Goal: Transaction & Acquisition: Obtain resource

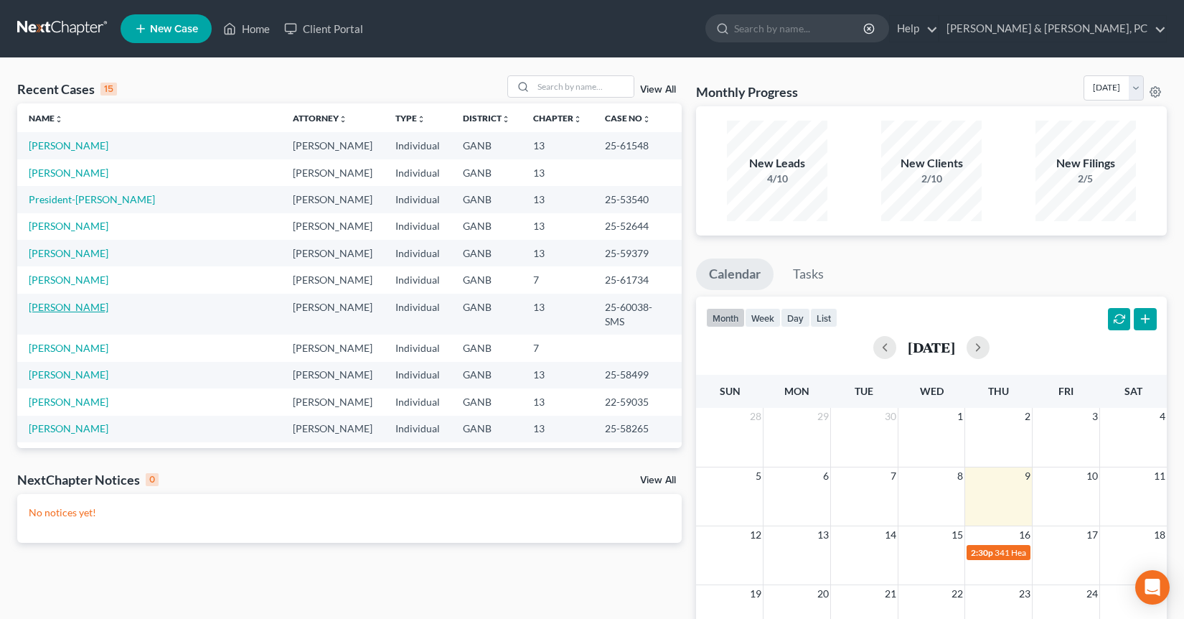
click at [46, 309] on link "[PERSON_NAME]" at bounding box center [69, 307] width 80 height 12
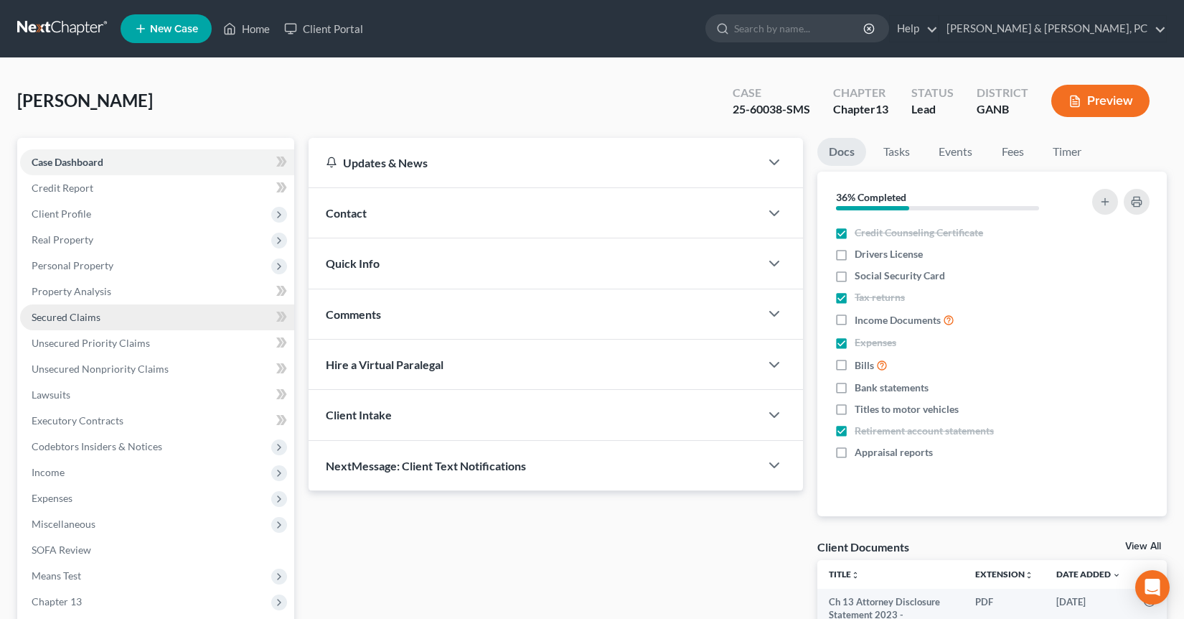
scroll to position [189, 0]
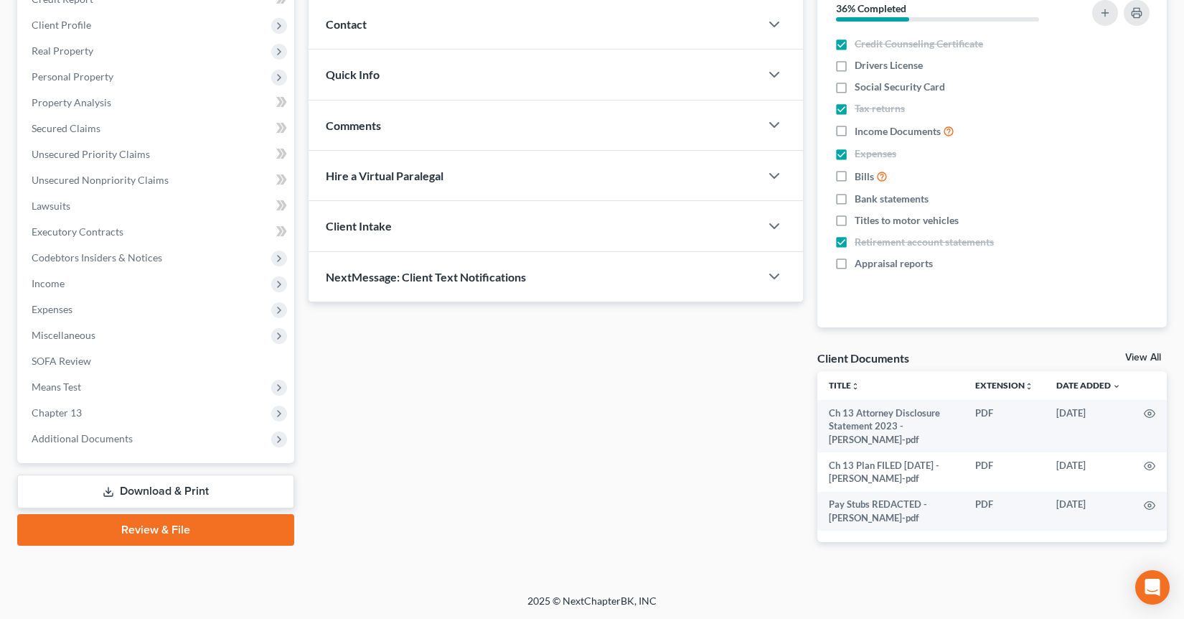
click at [215, 494] on link "Download & Print" at bounding box center [155, 491] width 277 height 34
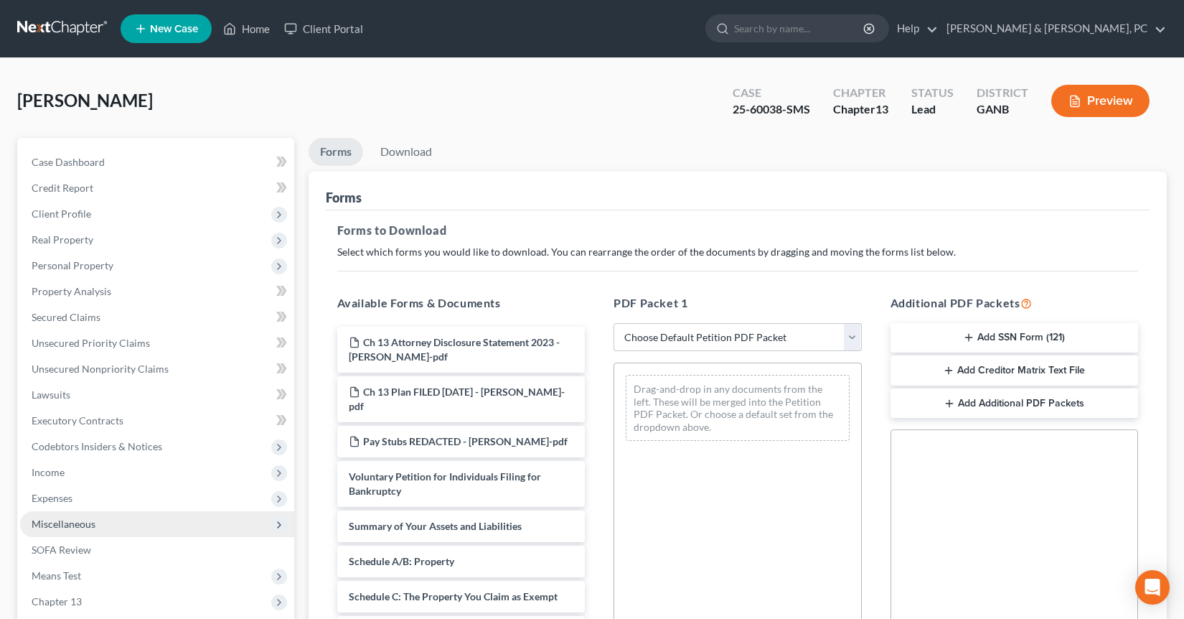
scroll to position [1, 0]
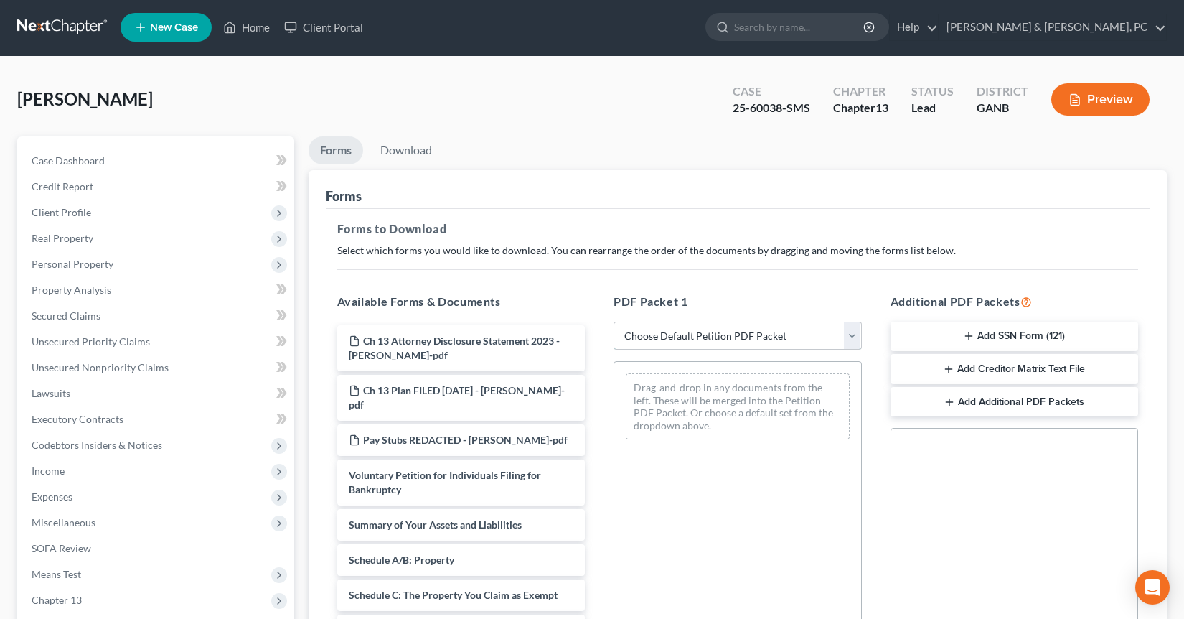
click at [744, 332] on select "Choose Default Petition PDF Packet Complete Bankruptcy Petition (all forms and …" at bounding box center [738, 335] width 248 height 29
select select "0"
click at [614, 321] on select "Choose Default Petition PDF Packet Complete Bankruptcy Petition (all forms and …" at bounding box center [738, 335] width 248 height 29
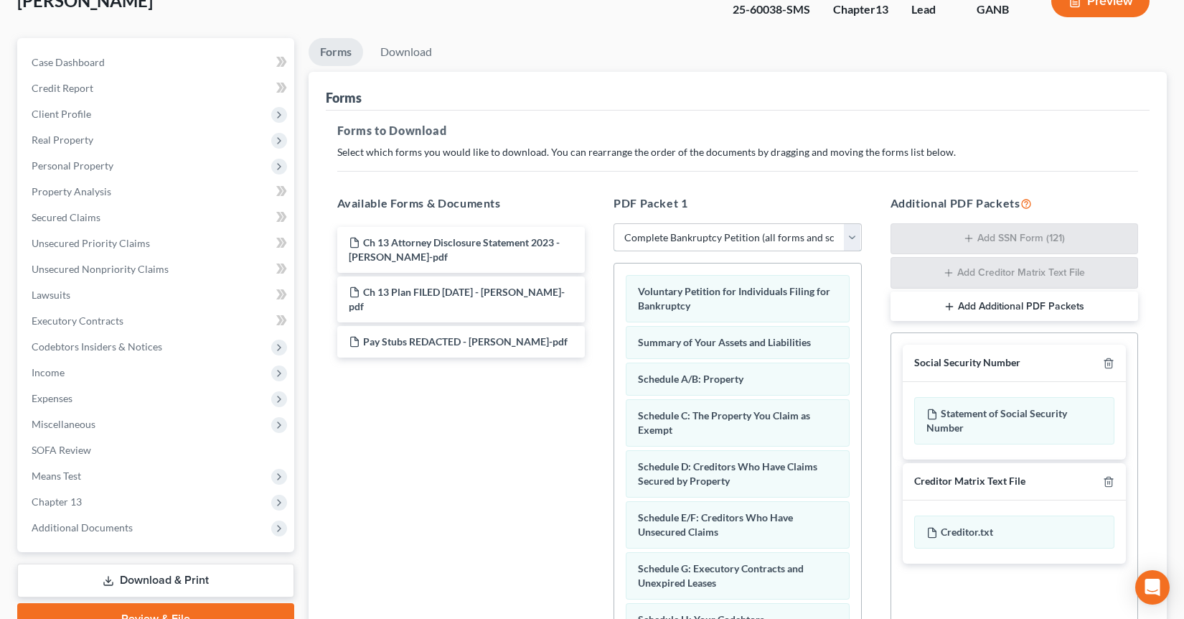
scroll to position [146, 0]
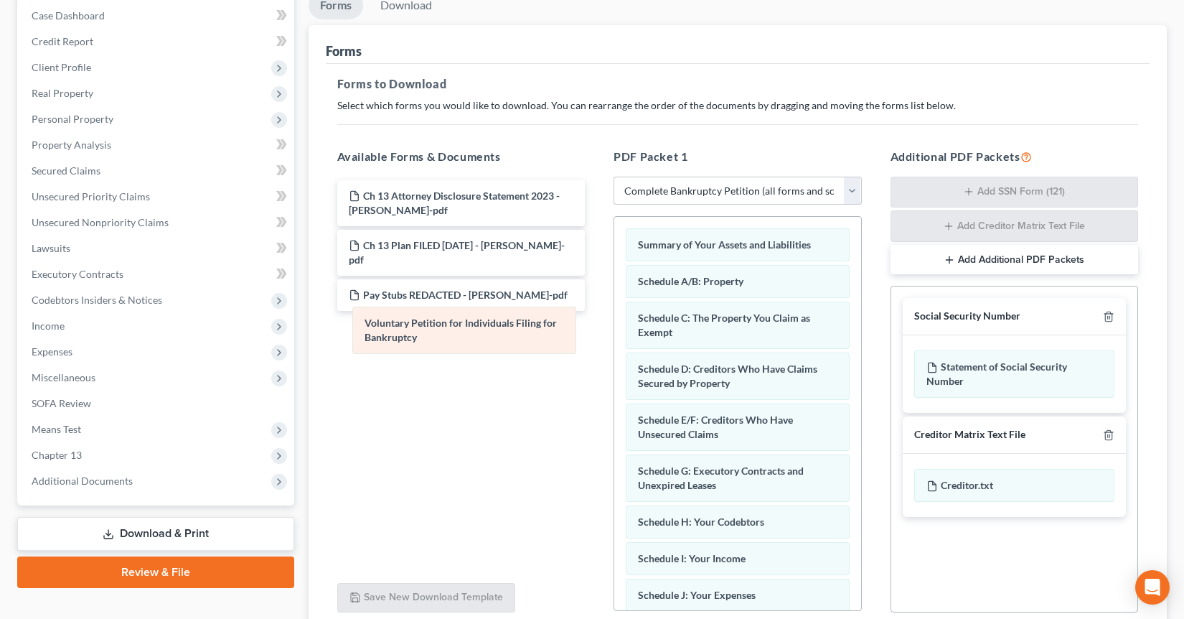
drag, startPoint x: 716, startPoint y: 243, endPoint x: 436, endPoint y: 322, distance: 291.7
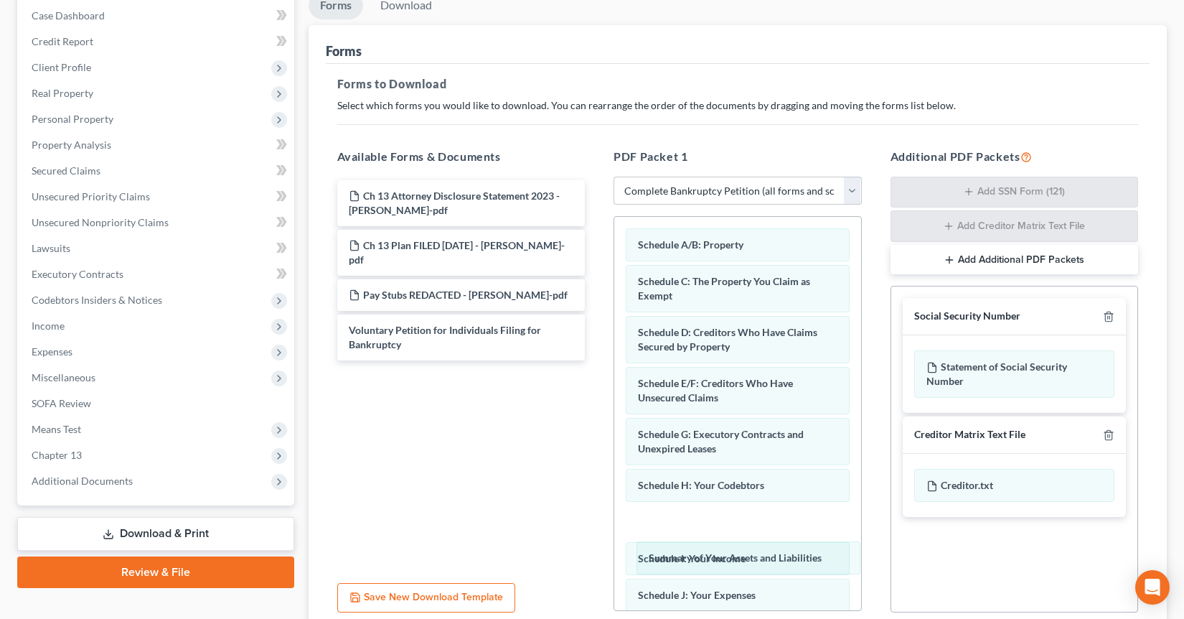
drag, startPoint x: 702, startPoint y: 244, endPoint x: 715, endPoint y: 544, distance: 300.2
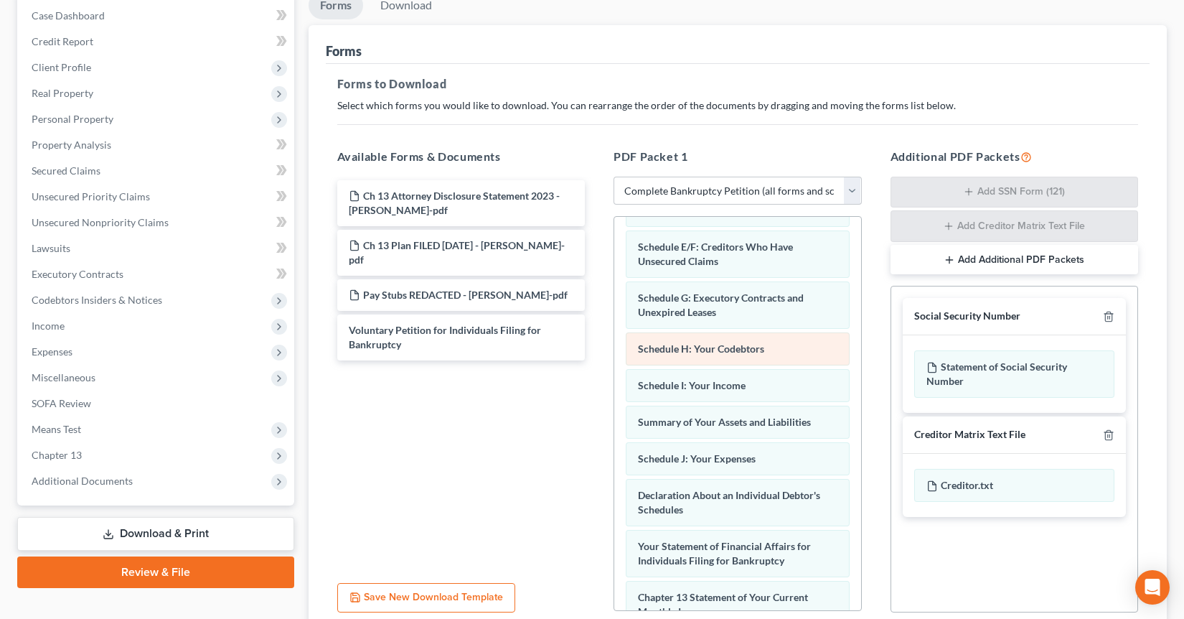
scroll to position [172, 0]
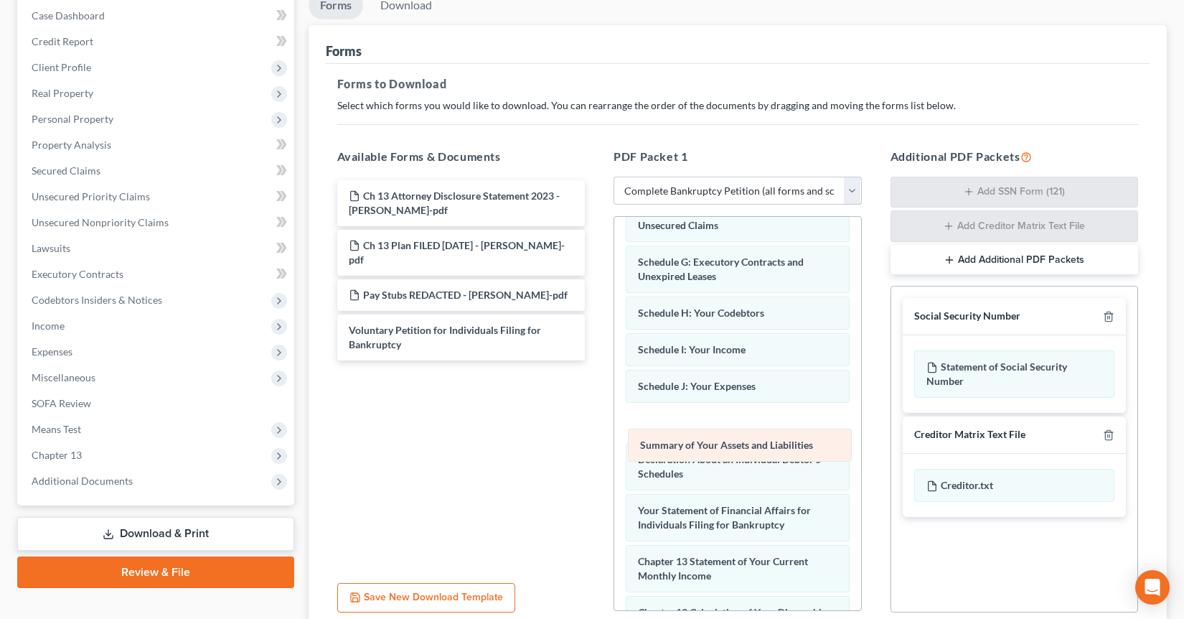
drag, startPoint x: 693, startPoint y: 388, endPoint x: 695, endPoint y: 430, distance: 41.7
click at [695, 437] on div "Summary of Your Assets and Liabilities Schedule A/B: Property Schedule C: The P…" at bounding box center [737, 464] width 247 height 840
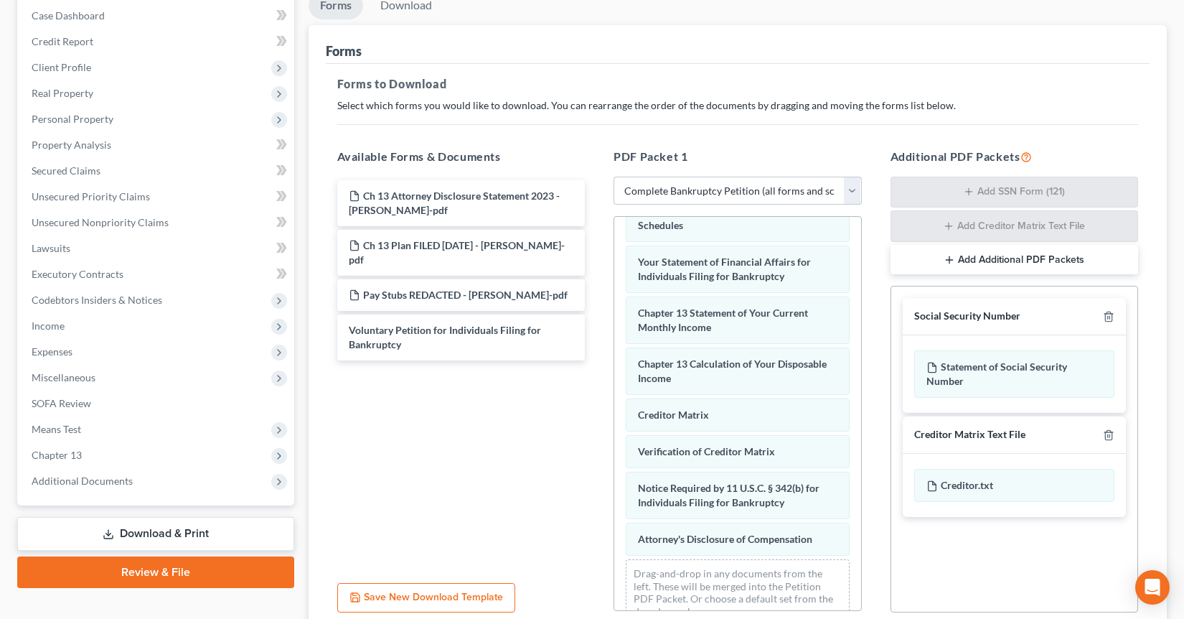
scroll to position [447, 0]
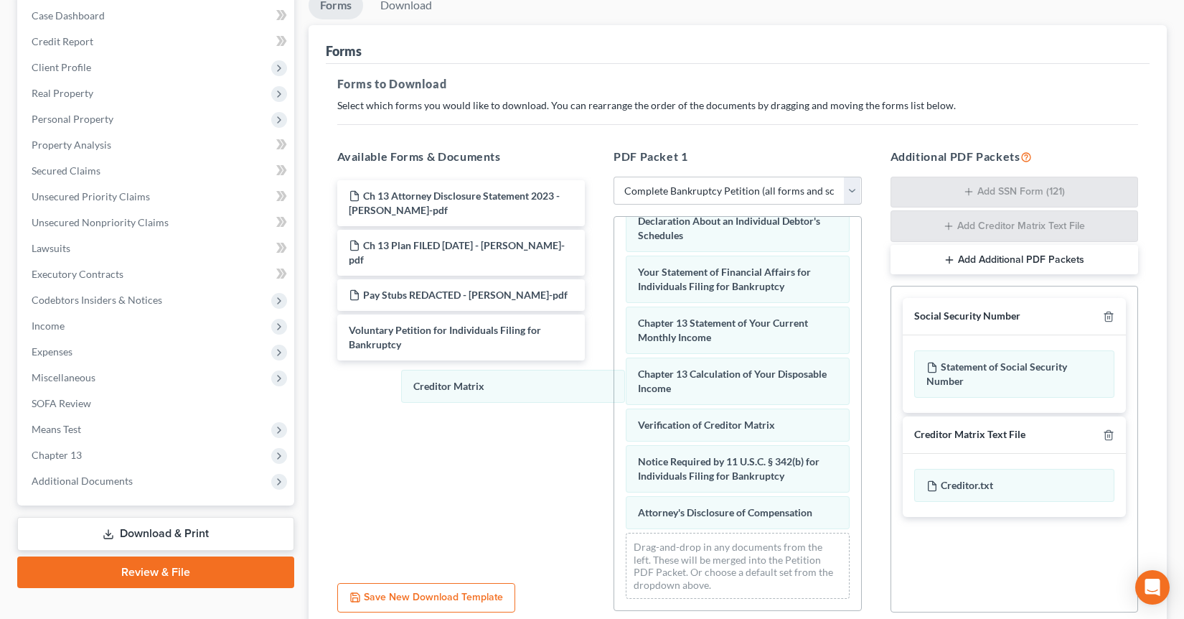
drag, startPoint x: 687, startPoint y: 394, endPoint x: 604, endPoint y: 413, distance: 86.2
click at [614, 393] on div "Creditor Matrix Schedule A/B: Property Schedule C: The Property You Claim as Ex…" at bounding box center [737, 208] width 247 height 804
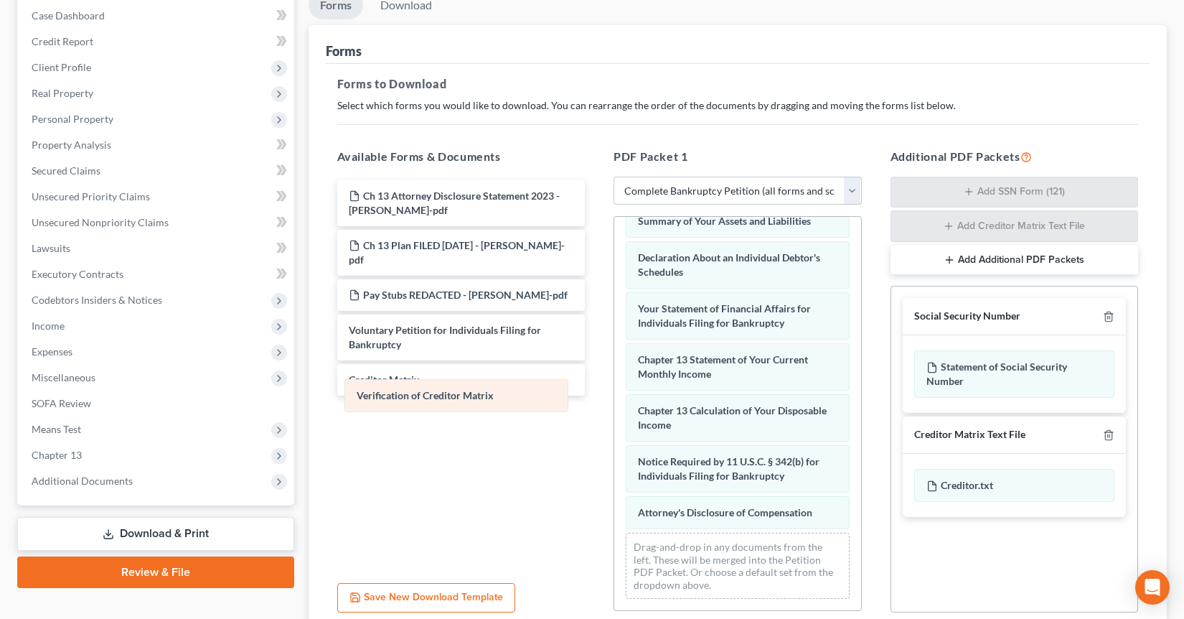
drag, startPoint x: 739, startPoint y: 426, endPoint x: 456, endPoint y: 398, distance: 284.2
click at [614, 398] on div "Verification of Creditor Matrix Schedule A/B: Property Schedule C: The Property…" at bounding box center [737, 226] width 247 height 767
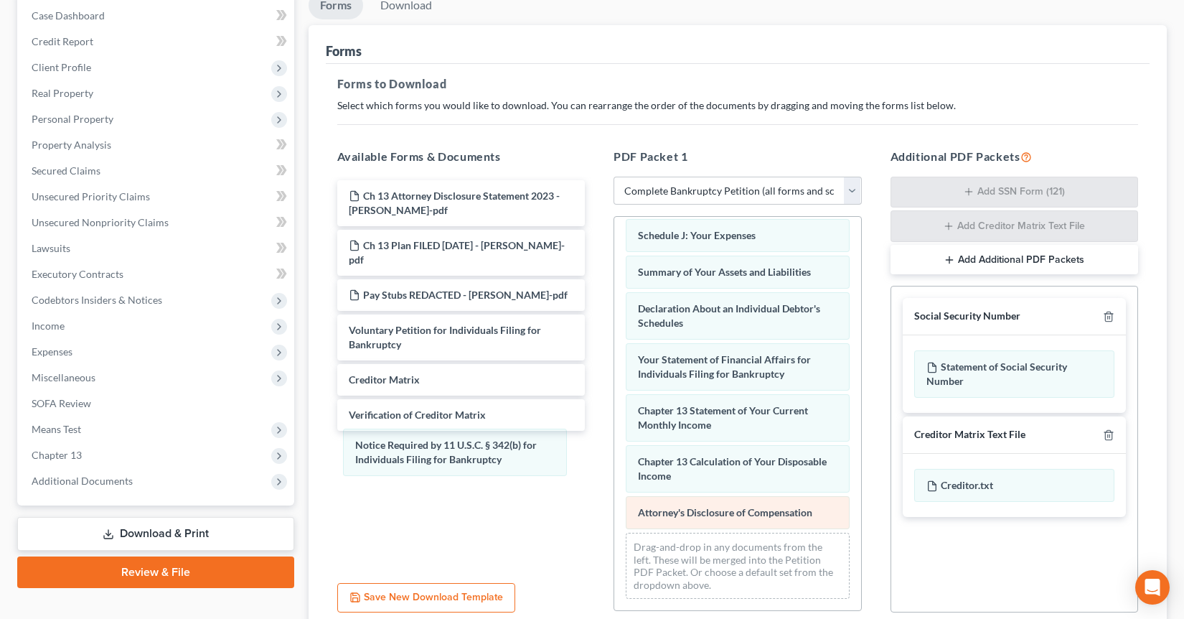
drag, startPoint x: 678, startPoint y: 465, endPoint x: 652, endPoint y: 499, distance: 42.9
click at [614, 451] on div "Notice Required by 11 U.S.C. § 342(b) for Individuals Filing for Bankruptcy Sch…" at bounding box center [737, 252] width 247 height 716
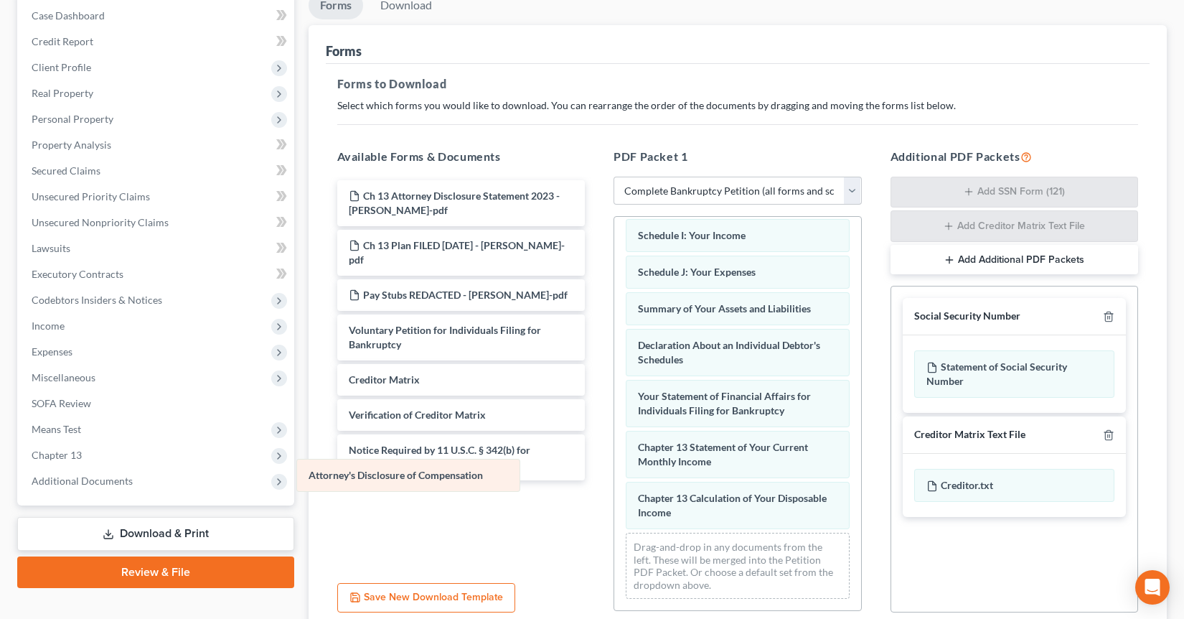
drag, startPoint x: 731, startPoint y: 509, endPoint x: 400, endPoint y: 473, distance: 333.5
click at [614, 473] on div "Attorney's Disclosure of Compensation Schedule A/B: Property Schedule C: The Pr…" at bounding box center [737, 270] width 247 height 680
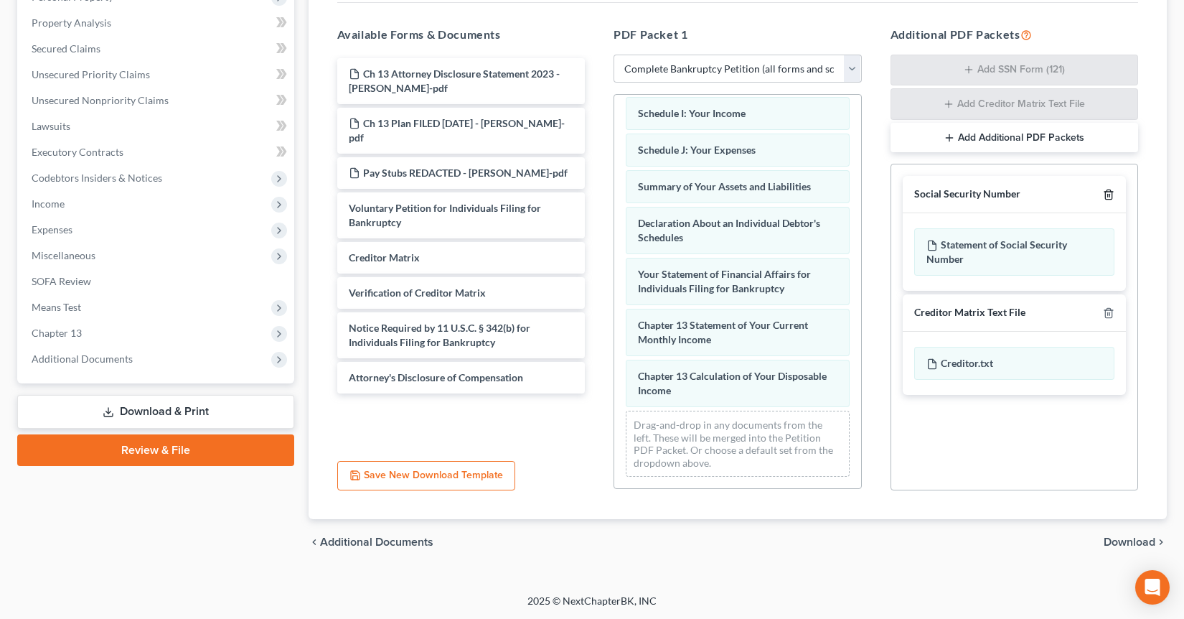
click at [1107, 194] on icon "button" at bounding box center [1108, 194] width 11 height 11
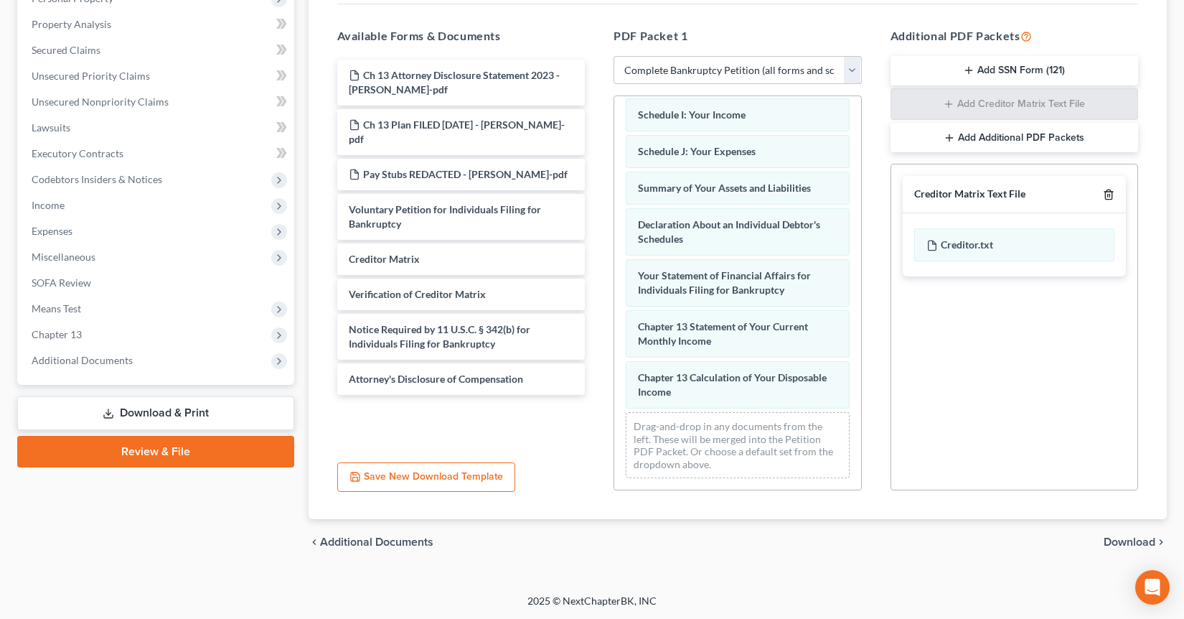
click at [1109, 197] on icon "button" at bounding box center [1108, 194] width 11 height 11
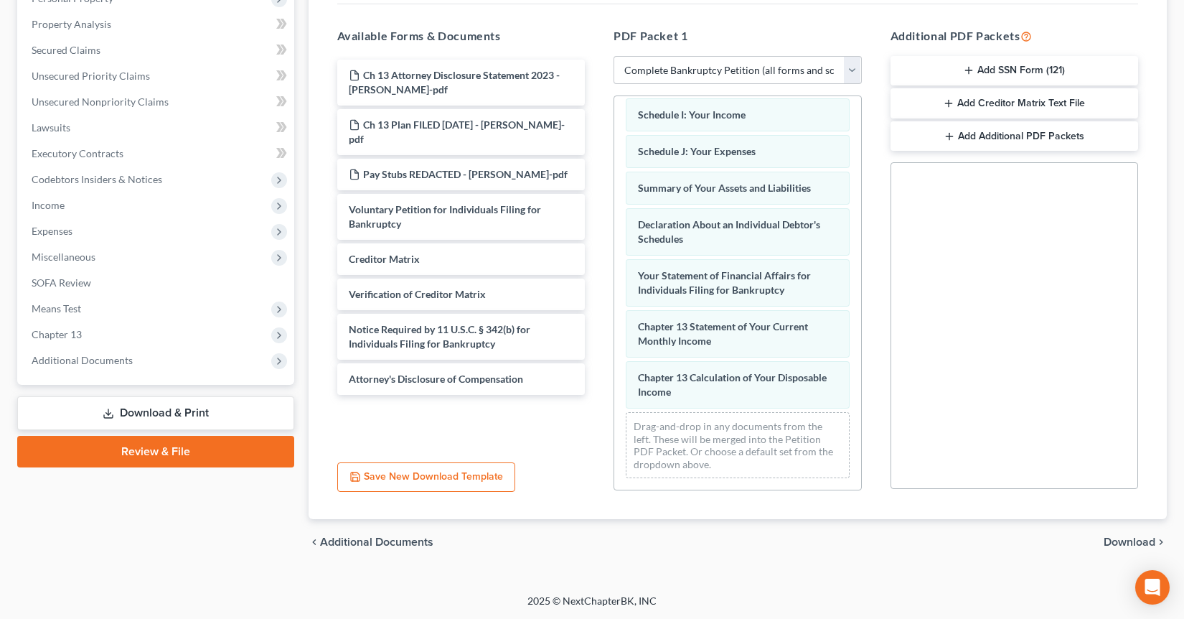
click at [1124, 537] on span "Download" at bounding box center [1130, 541] width 52 height 11
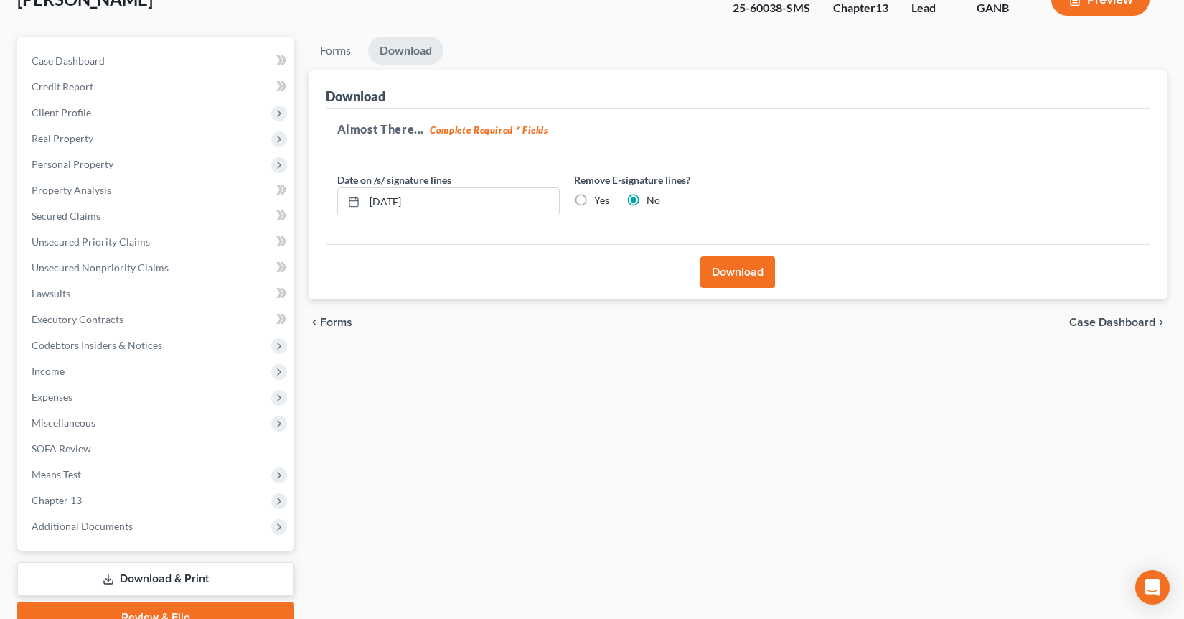
scroll to position [123, 0]
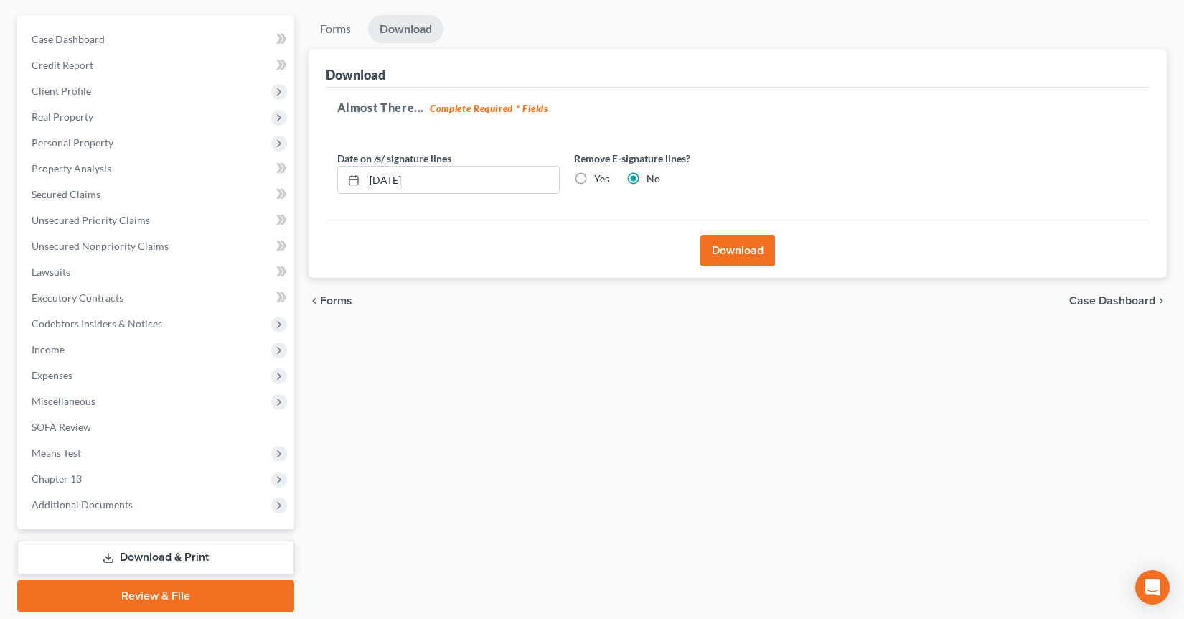
drag, startPoint x: 792, startPoint y: 242, endPoint x: 751, endPoint y: 249, distance: 40.8
click at [788, 243] on div "Download" at bounding box center [738, 249] width 825 height 55
click at [751, 249] on button "Download" at bounding box center [737, 251] width 75 height 32
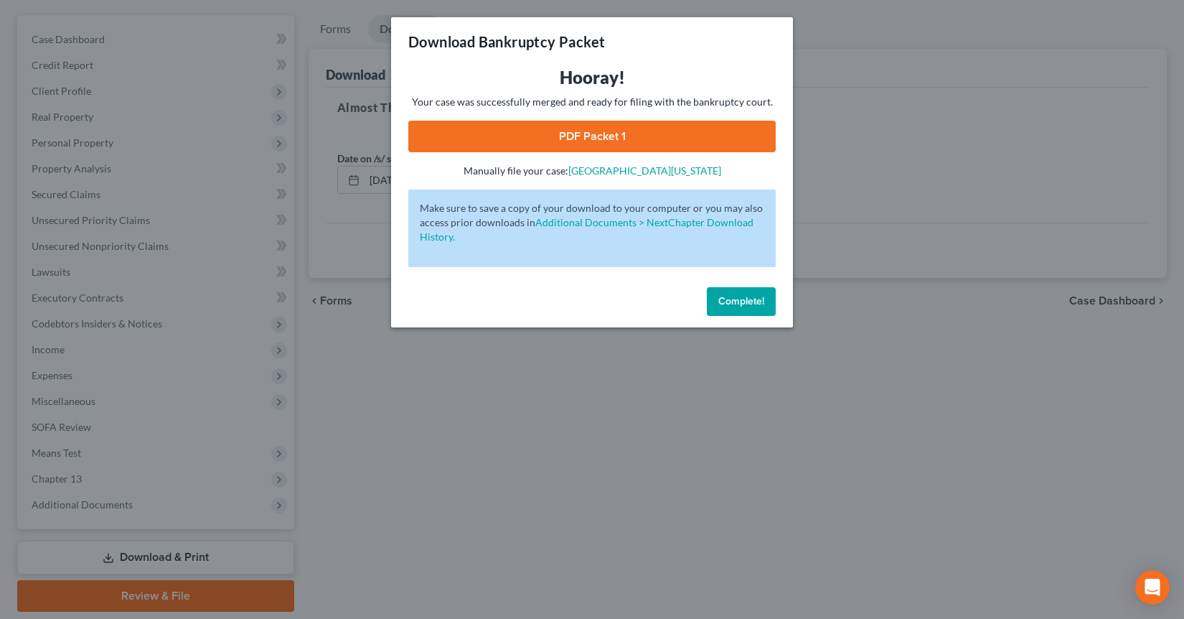
click at [548, 140] on link "PDF Packet 1" at bounding box center [591, 137] width 367 height 32
click at [748, 312] on button "Complete!" at bounding box center [741, 301] width 69 height 29
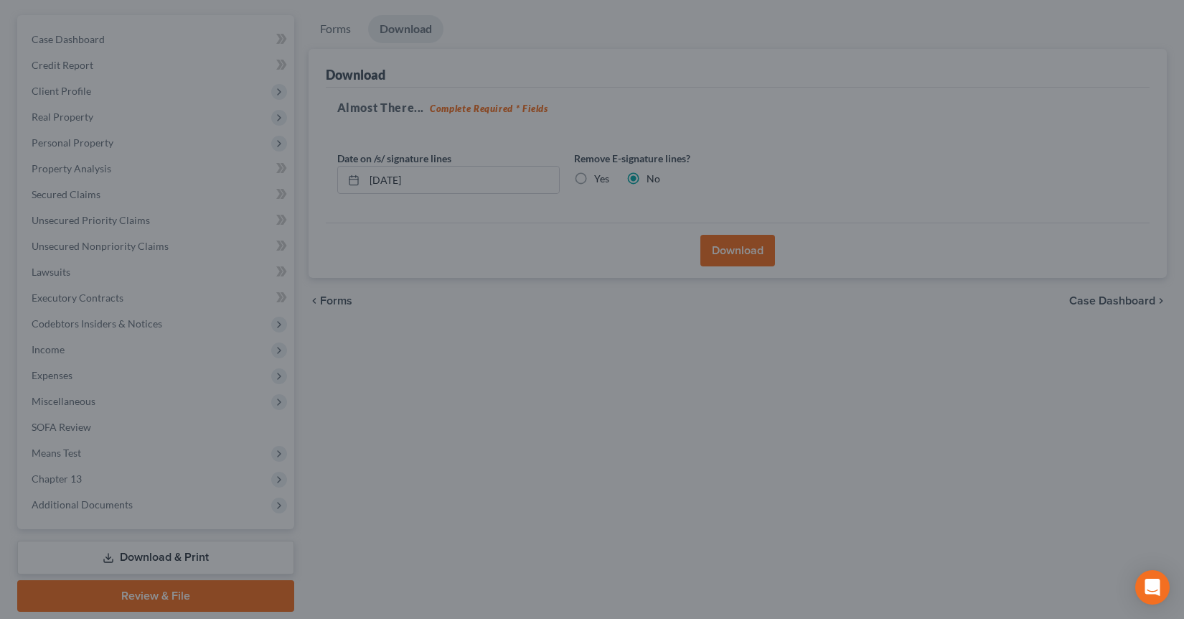
scroll to position [0, 0]
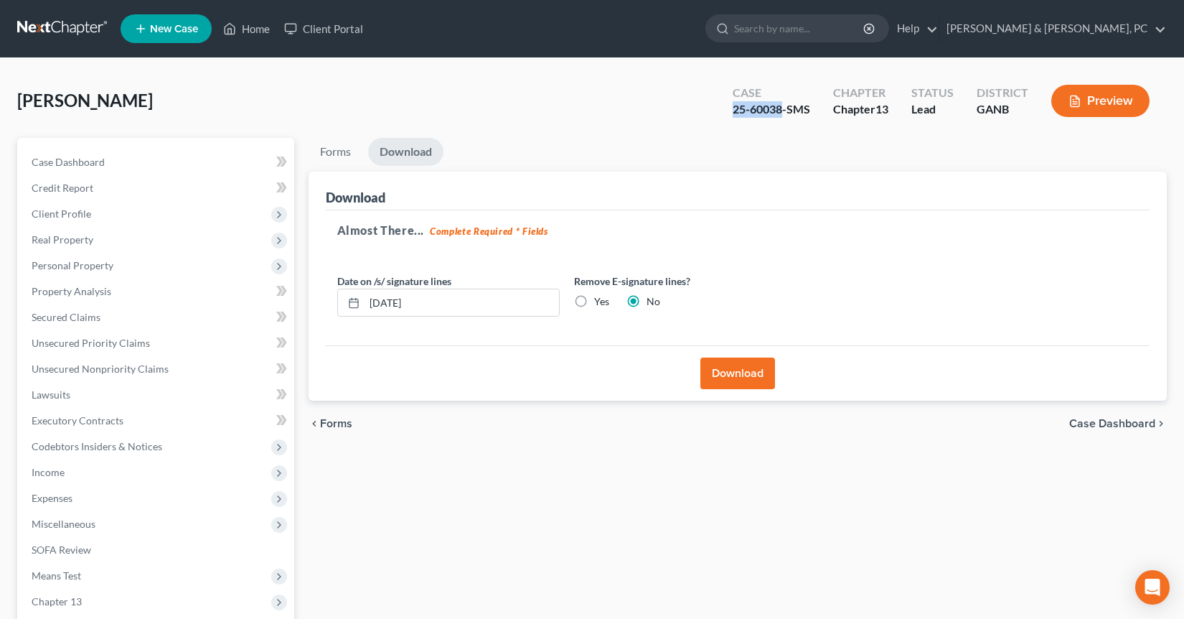
drag, startPoint x: 733, startPoint y: 110, endPoint x: 780, endPoint y: 106, distance: 47.5
click at [780, 106] on div "25-60038-SMS" at bounding box center [772, 109] width 78 height 17
copy div "25-60038"
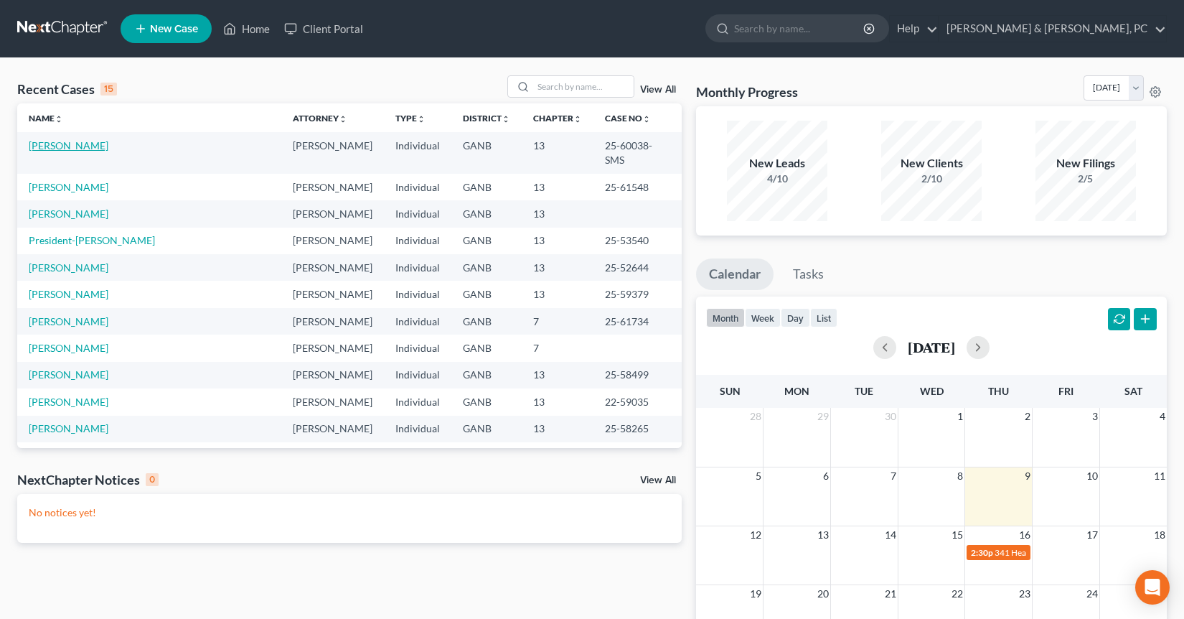
click at [67, 145] on link "[PERSON_NAME]" at bounding box center [69, 145] width 80 height 12
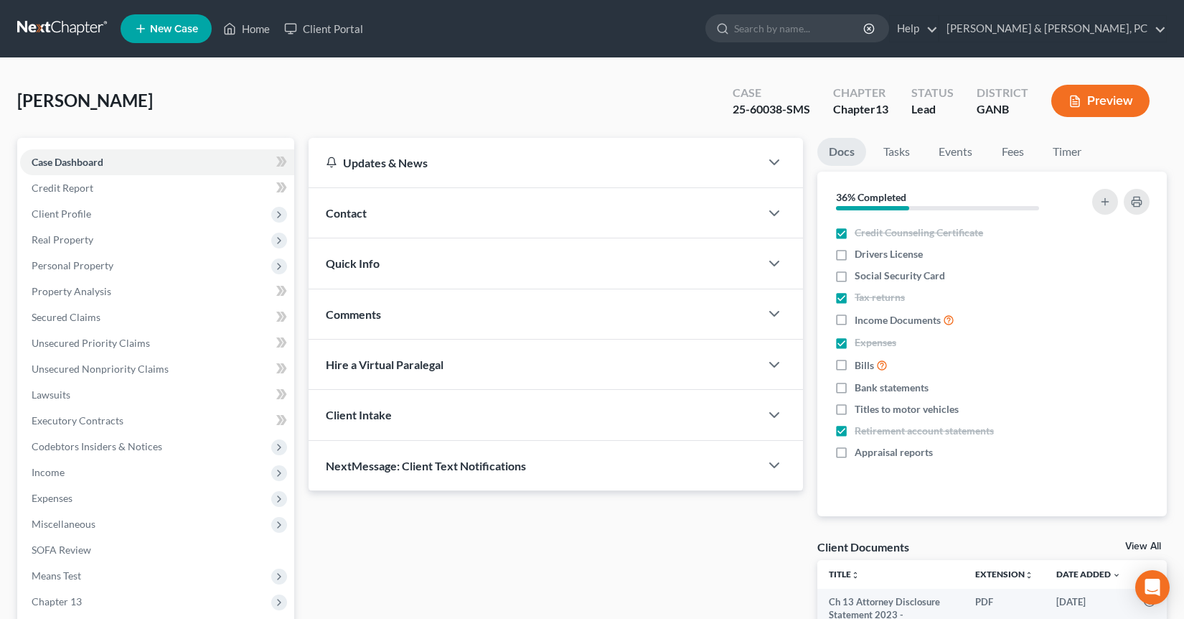
scroll to position [189, 0]
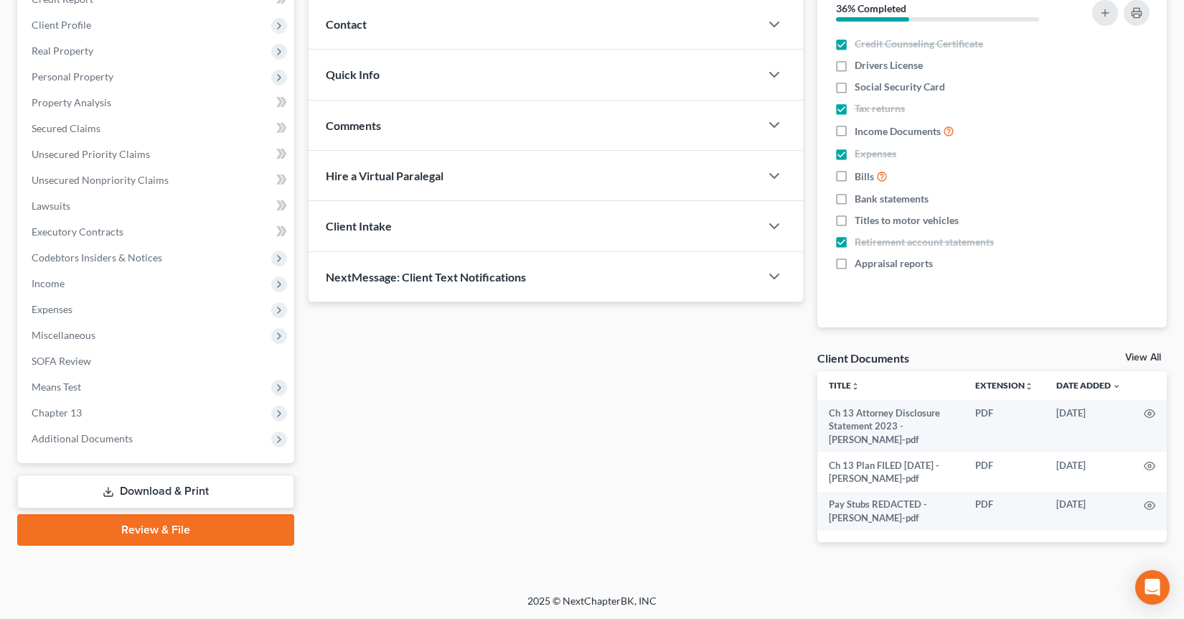
click at [156, 489] on link "Download & Print" at bounding box center [155, 491] width 277 height 34
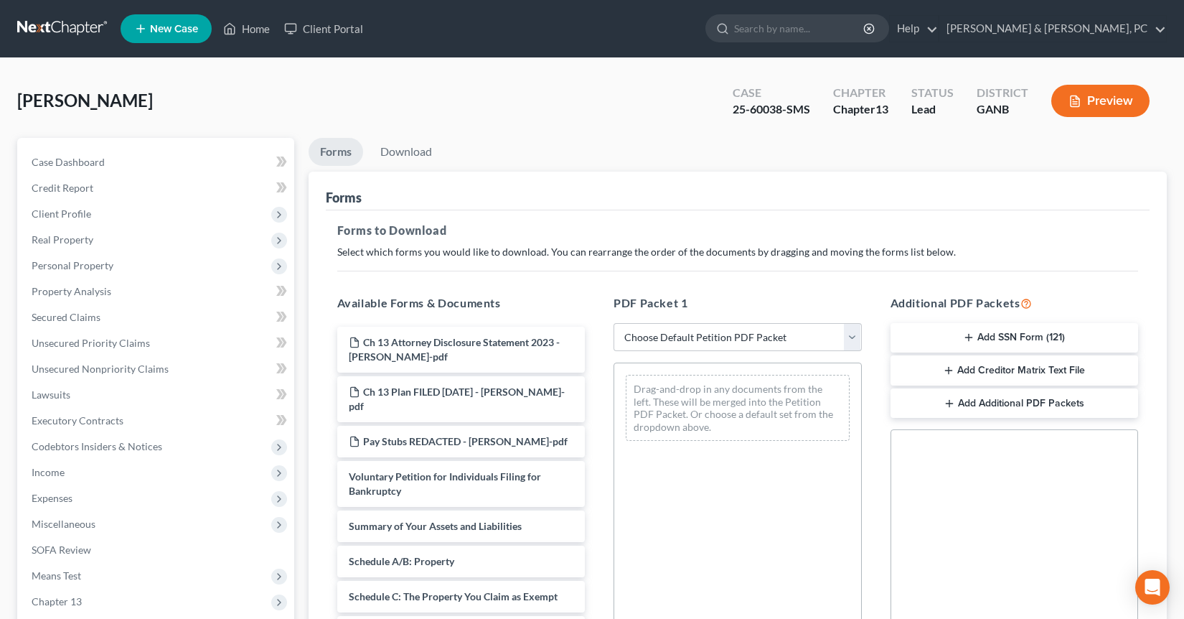
scroll to position [267, 0]
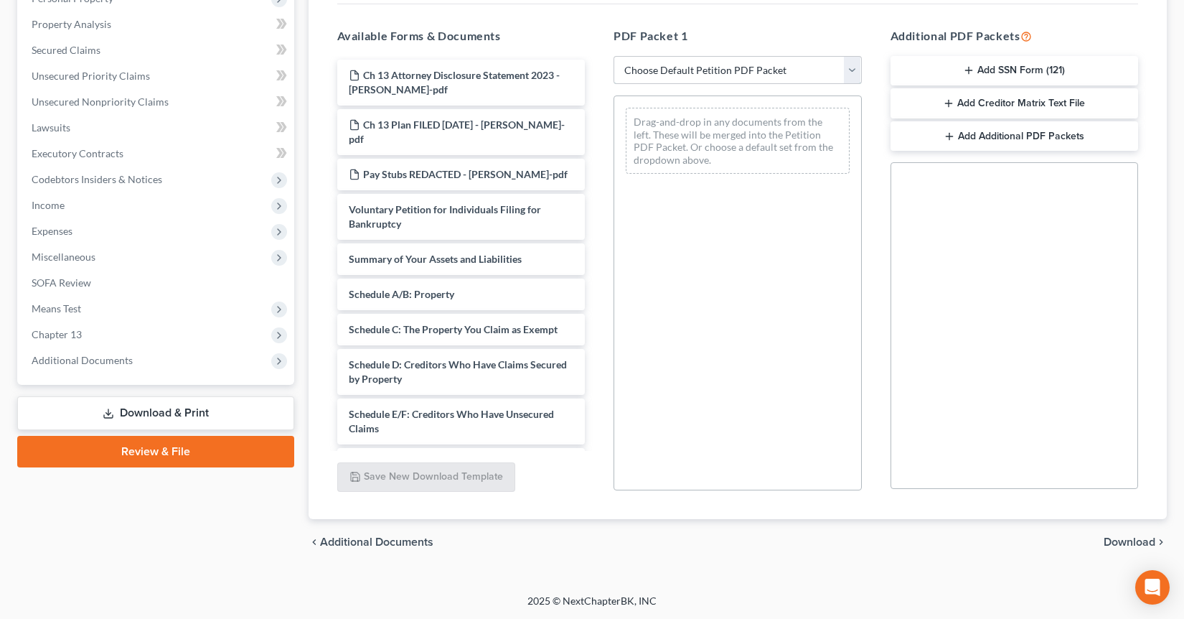
click at [632, 57] on select "Choose Default Petition PDF Packet Complete Bankruptcy Petition (all forms and …" at bounding box center [738, 70] width 248 height 29
select select "0"
click at [614, 56] on select "Choose Default Petition PDF Packet Complete Bankruptcy Petition (all forms and …" at bounding box center [738, 70] width 248 height 29
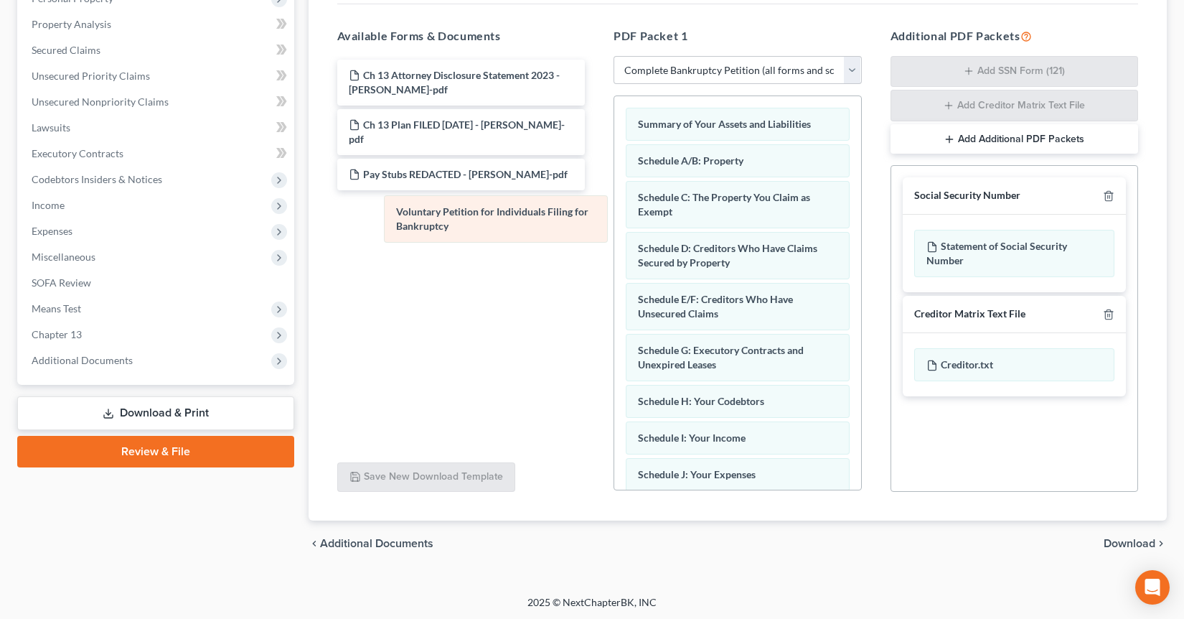
drag, startPoint x: 692, startPoint y: 131, endPoint x: 489, endPoint y: 213, distance: 219.9
click at [614, 216] on div "Voluntary Petition for Individuals Filing for Bankruptcy Voluntary Petition for…" at bounding box center [737, 516] width 247 height 840
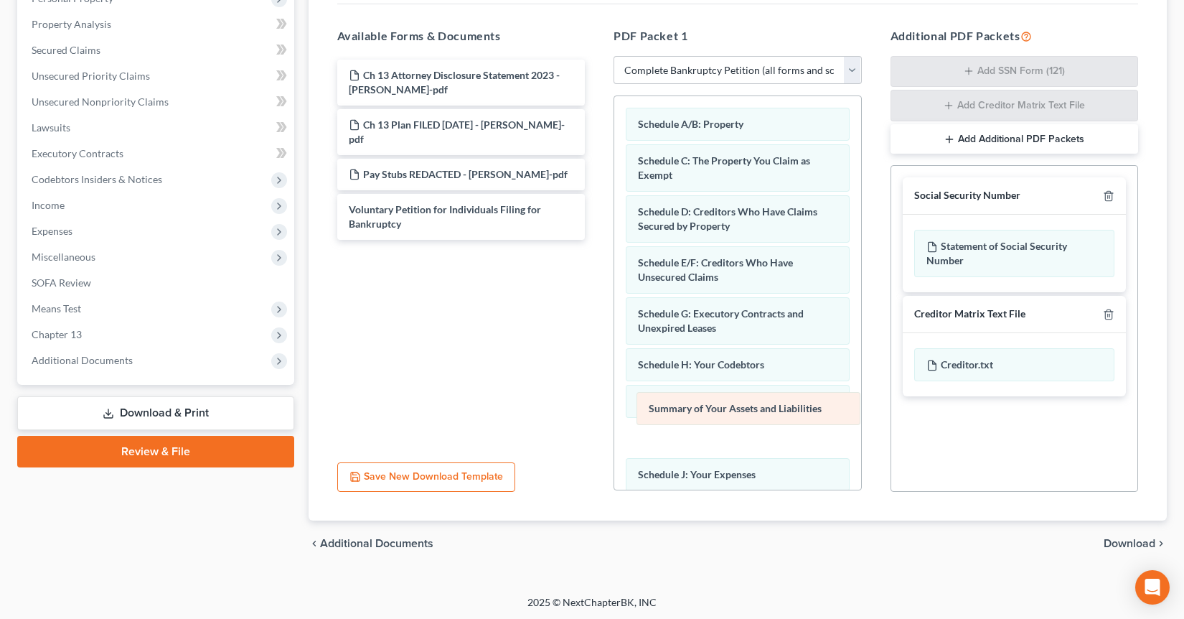
drag, startPoint x: 729, startPoint y: 128, endPoint x: 740, endPoint y: 413, distance: 285.1
click at [740, 413] on div "Summary of Your Assets and Liabilities Summary of Your Assets and Liabilities S…" at bounding box center [737, 516] width 247 height 840
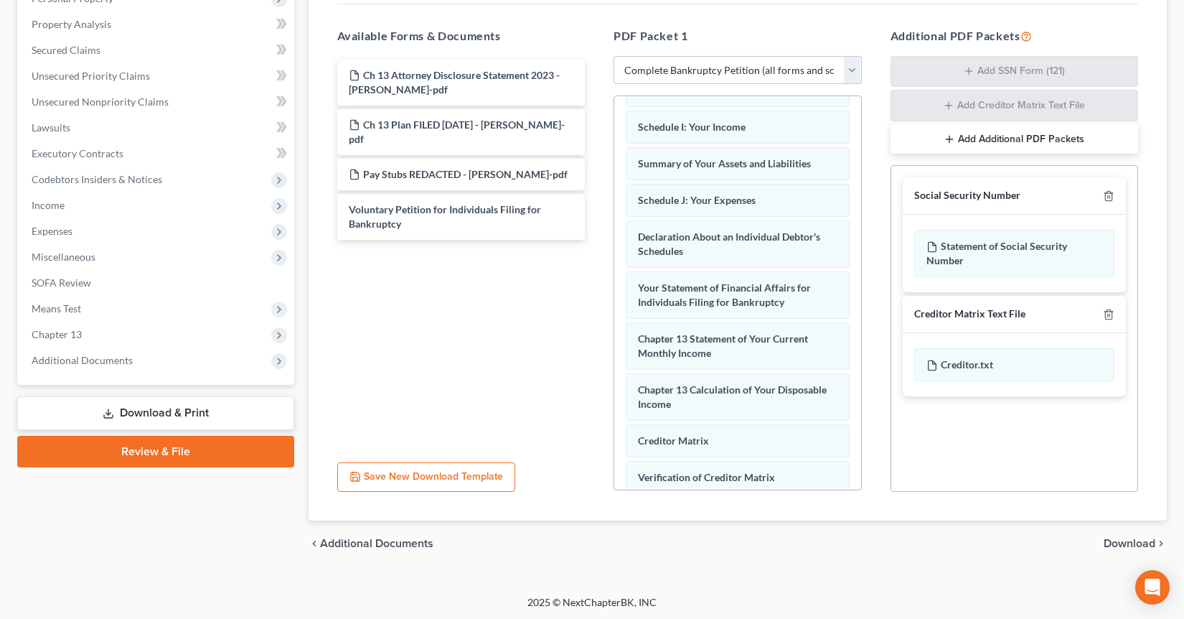
scroll to position [278, 0]
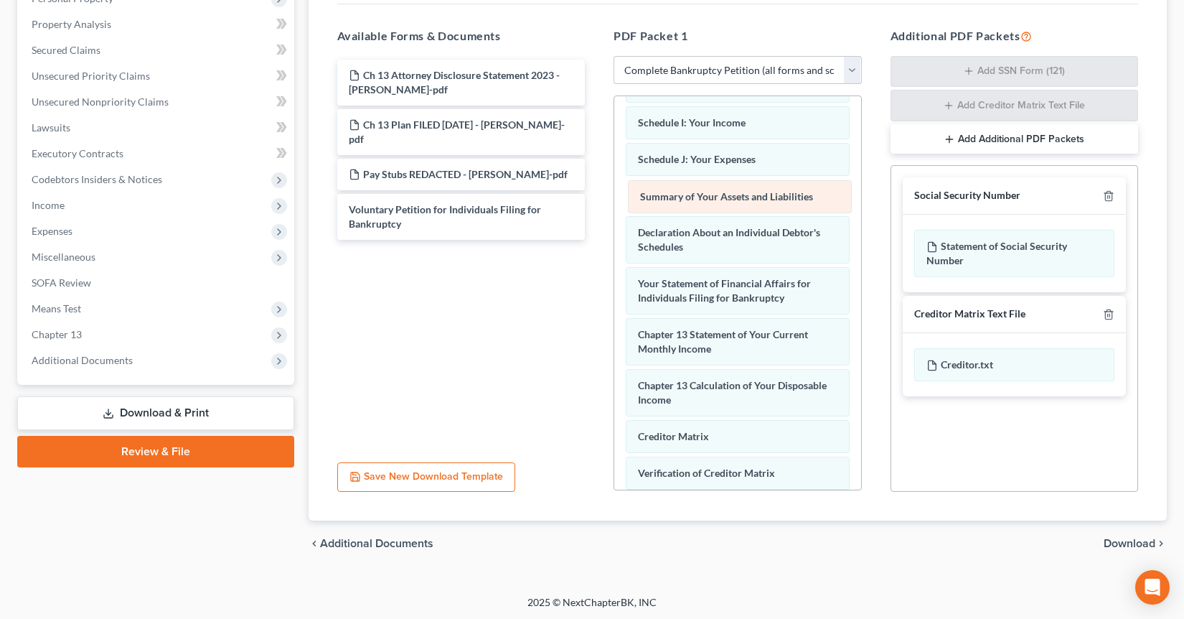
drag, startPoint x: 699, startPoint y: 161, endPoint x: 701, endPoint y: 199, distance: 38.1
click at [701, 199] on div "Summary of Your Assets and Liabilities Schedule A/B: Property Schedule C: The P…" at bounding box center [737, 238] width 247 height 840
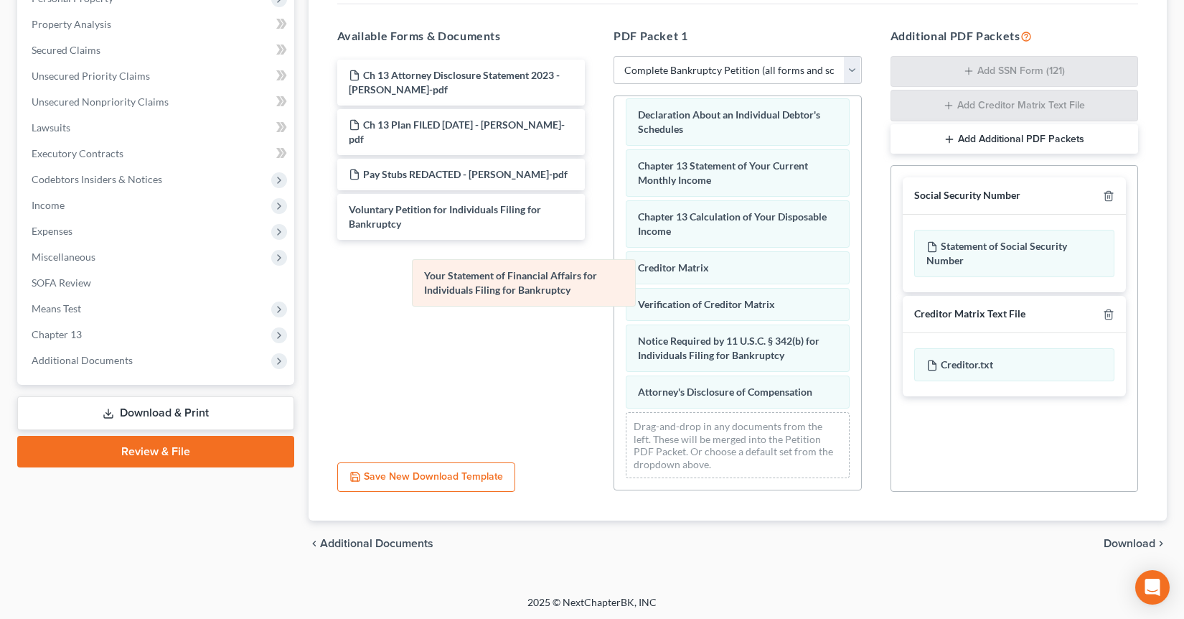
scroll to position [396, 0]
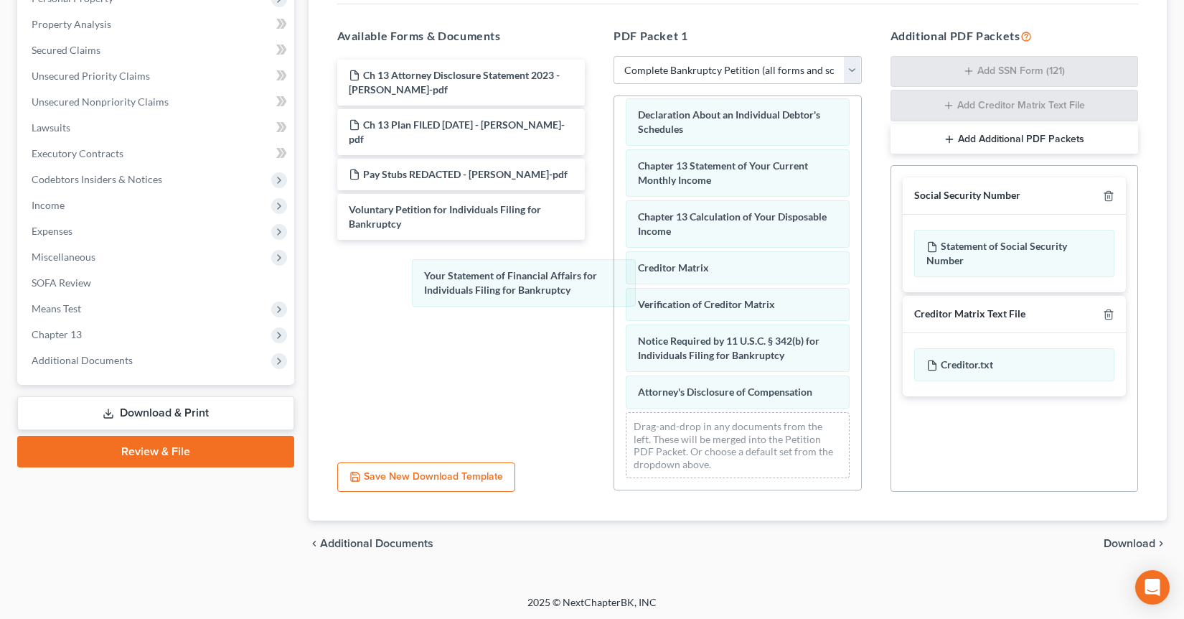
drag, startPoint x: 703, startPoint y: 179, endPoint x: 517, endPoint y: 287, distance: 214.2
click at [614, 296] on div "Your Statement of Financial Affairs for Individuals Filing for Bankruptcy Sched…" at bounding box center [737, 94] width 247 height 789
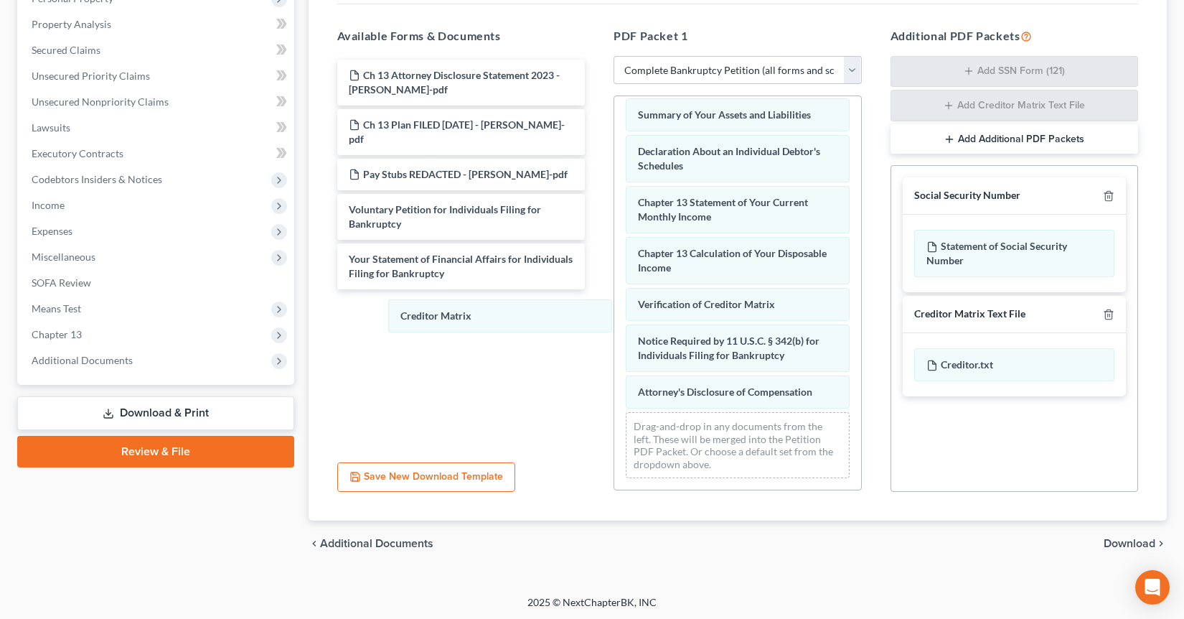
drag, startPoint x: 734, startPoint y: 271, endPoint x: 522, endPoint y: 322, distance: 217.9
click at [614, 323] on div "Creditor Matrix Schedule A/B: Property Schedule C: The Property You Claim as Ex…" at bounding box center [737, 113] width 247 height 753
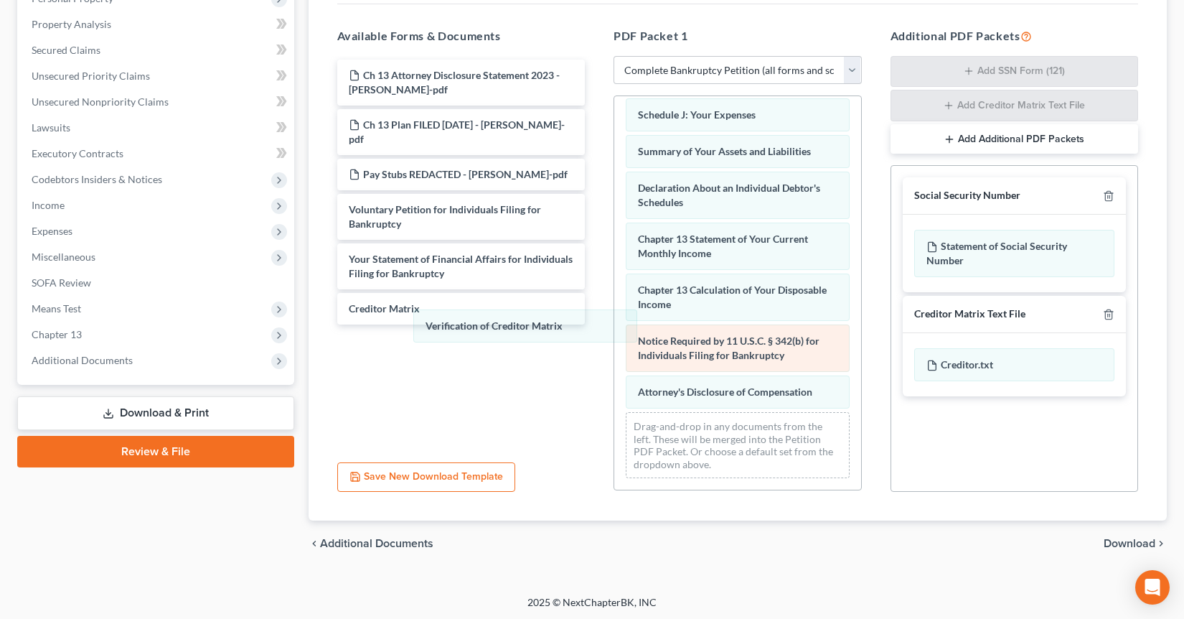
drag, startPoint x: 733, startPoint y: 311, endPoint x: 649, endPoint y: 339, distance: 88.5
click at [614, 334] on div "Verification of Creditor Matrix Schedule A/B: Property Schedule C: The Property…" at bounding box center [737, 131] width 247 height 716
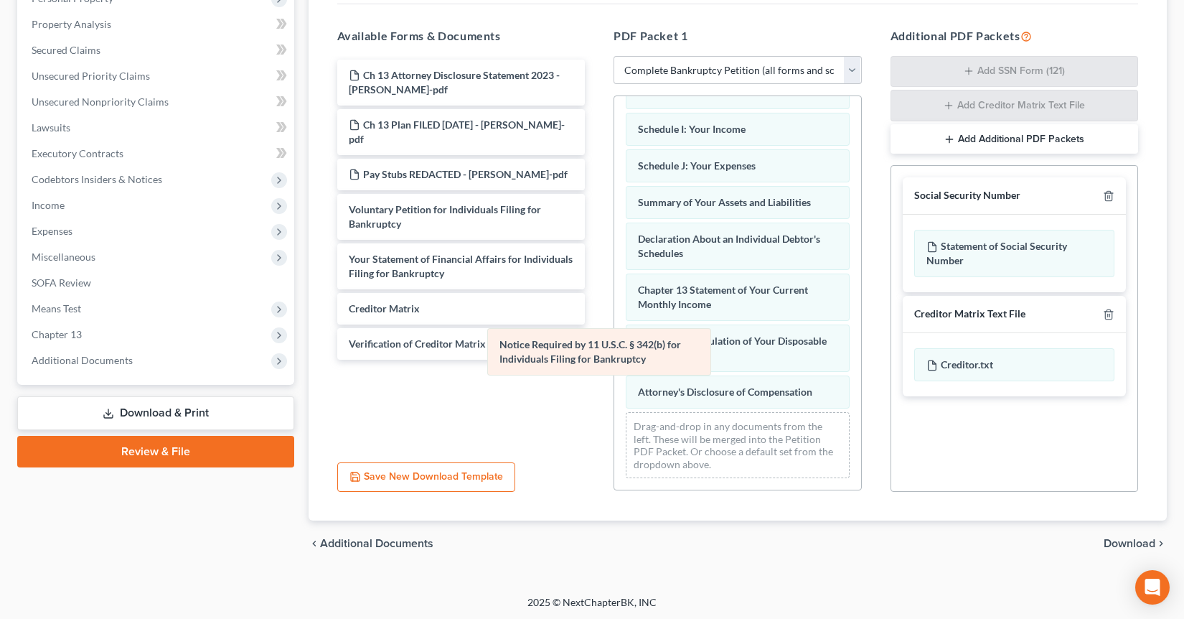
drag, startPoint x: 731, startPoint y: 348, endPoint x: 530, endPoint y: 365, distance: 202.4
click at [614, 351] on div "Notice Required by 11 U.S.C. § 342(b) for Individuals Filing for Bankruptcy Sch…" at bounding box center [737, 156] width 247 height 665
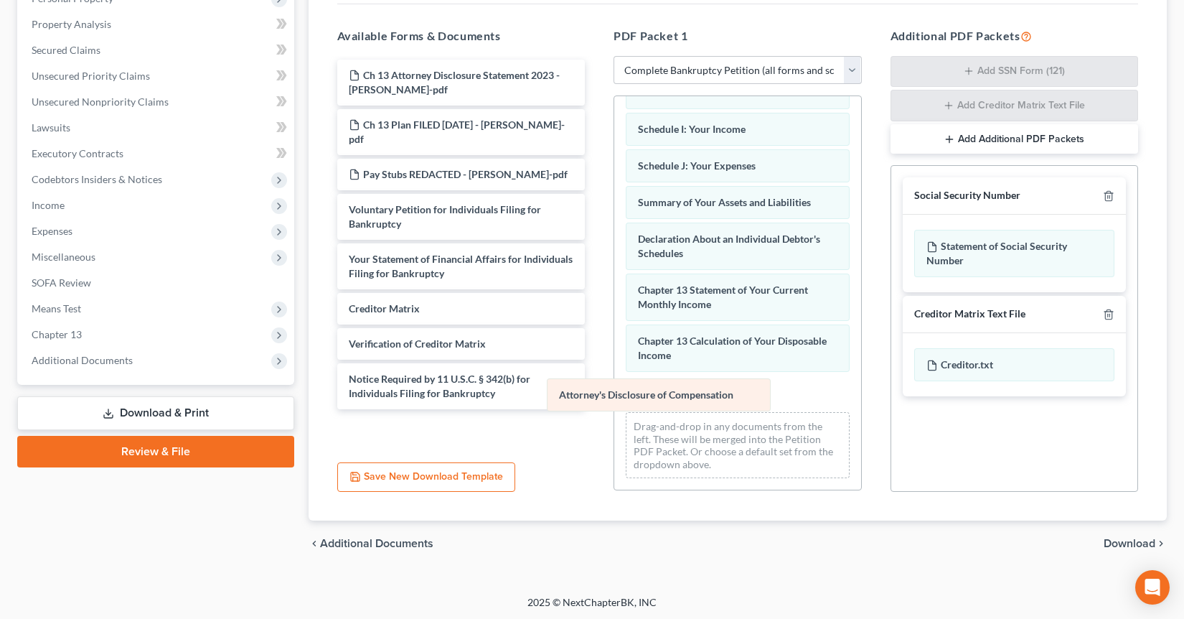
scroll to position [235, 0]
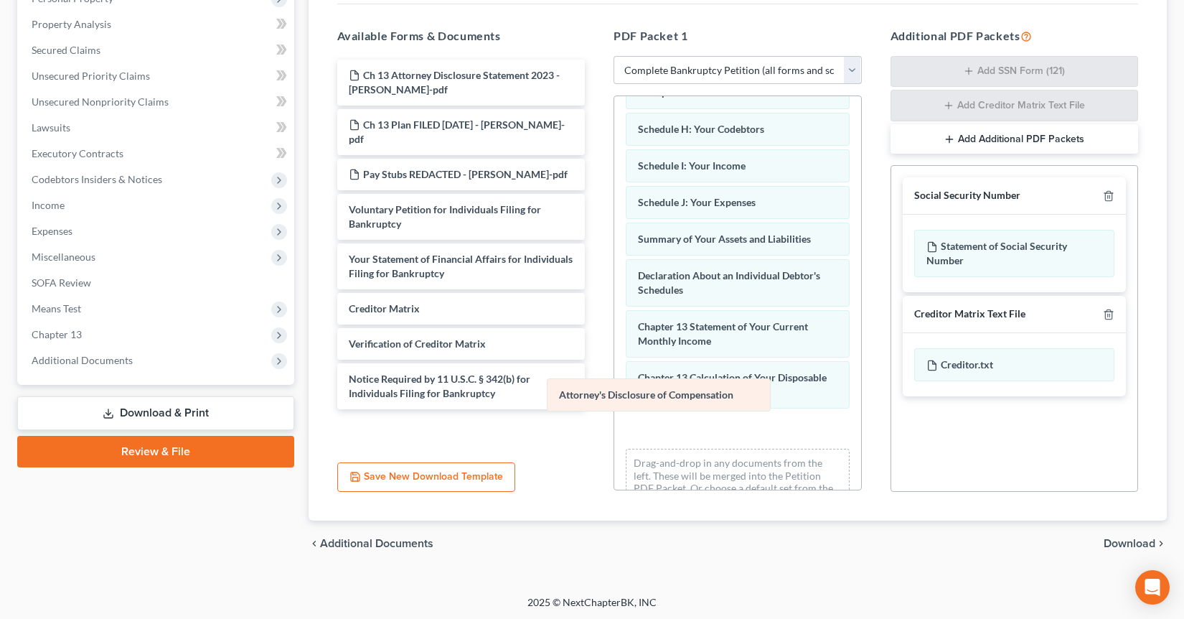
drag, startPoint x: 700, startPoint y: 382, endPoint x: 461, endPoint y: 386, distance: 239.0
click at [614, 386] on div "Attorney's Disclosure of Compensation Schedule A/B: Property Schedule C: The Pr…" at bounding box center [737, 193] width 247 height 665
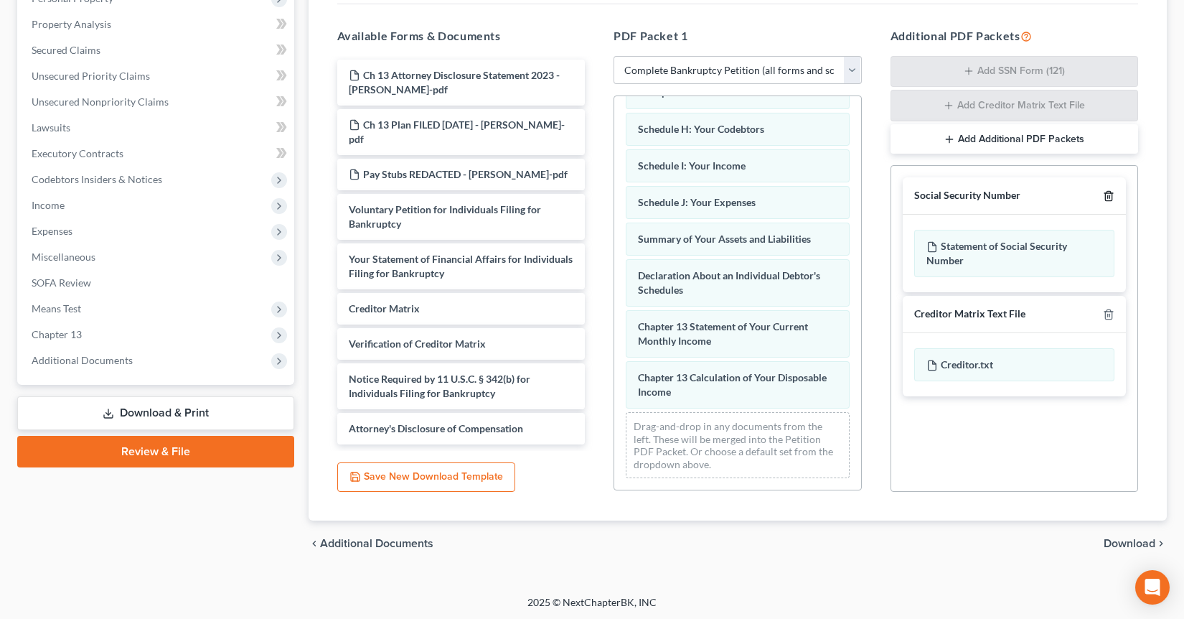
click at [1112, 197] on icon "button" at bounding box center [1108, 196] width 6 height 9
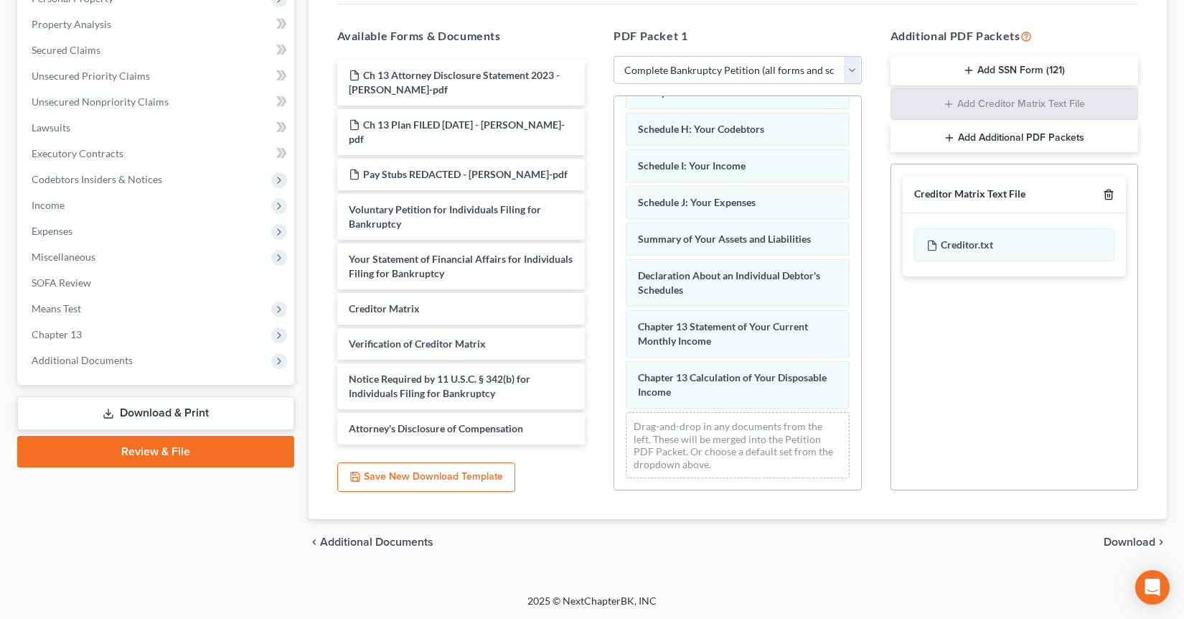
click at [1110, 199] on icon "button" at bounding box center [1108, 194] width 11 height 11
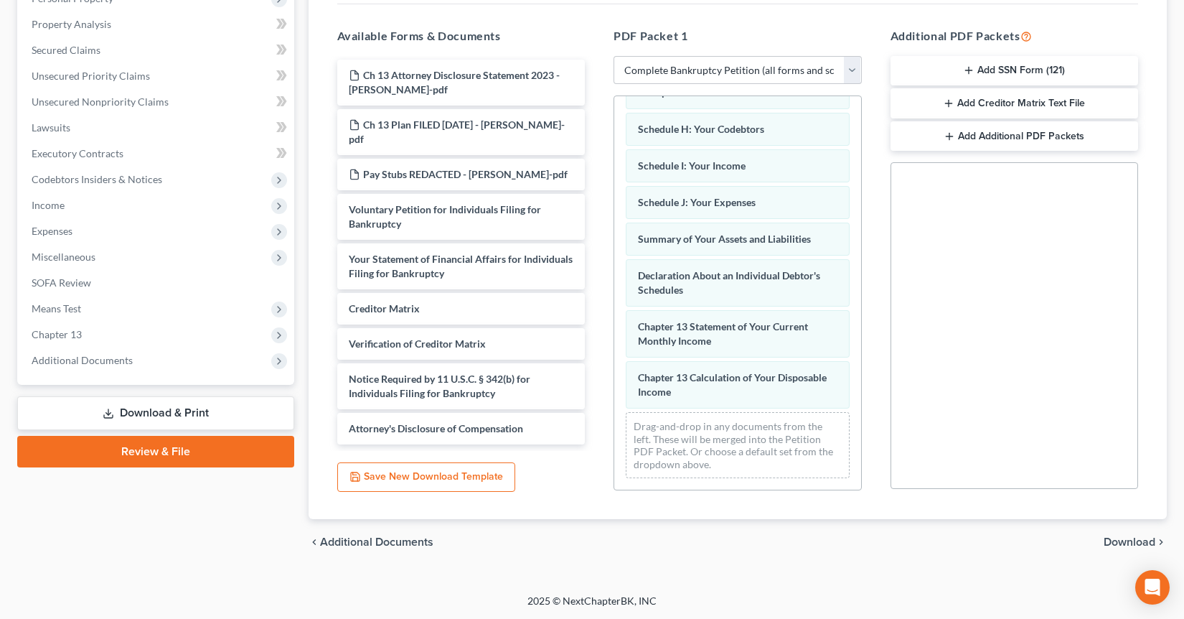
click at [1135, 547] on span "Download" at bounding box center [1130, 541] width 52 height 11
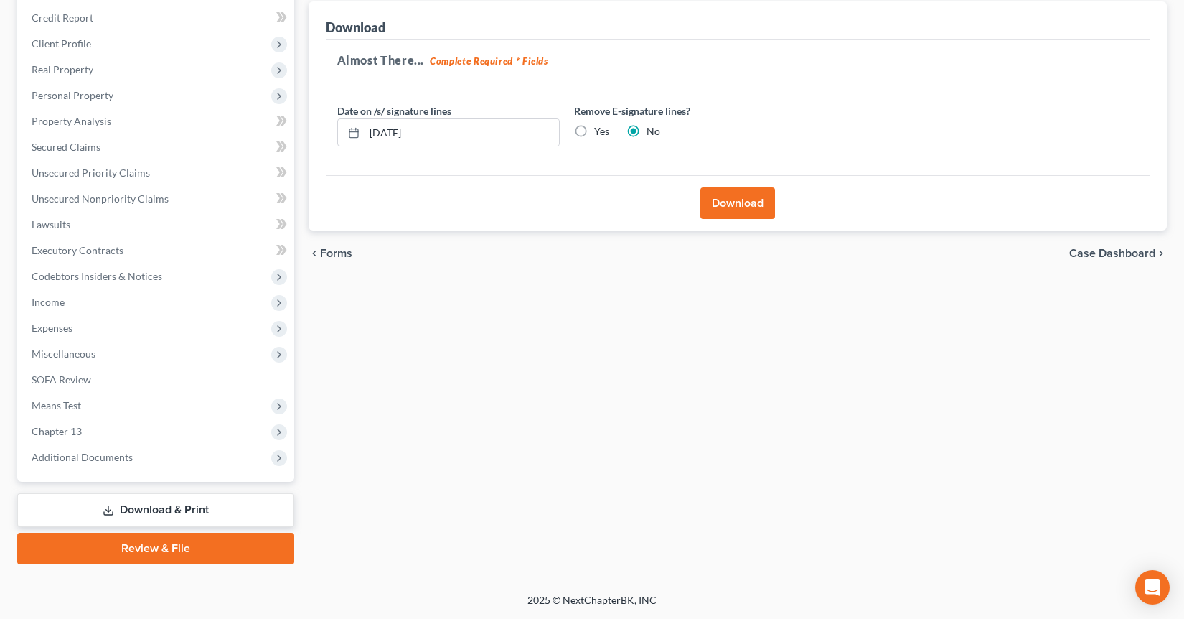
scroll to position [169, 0]
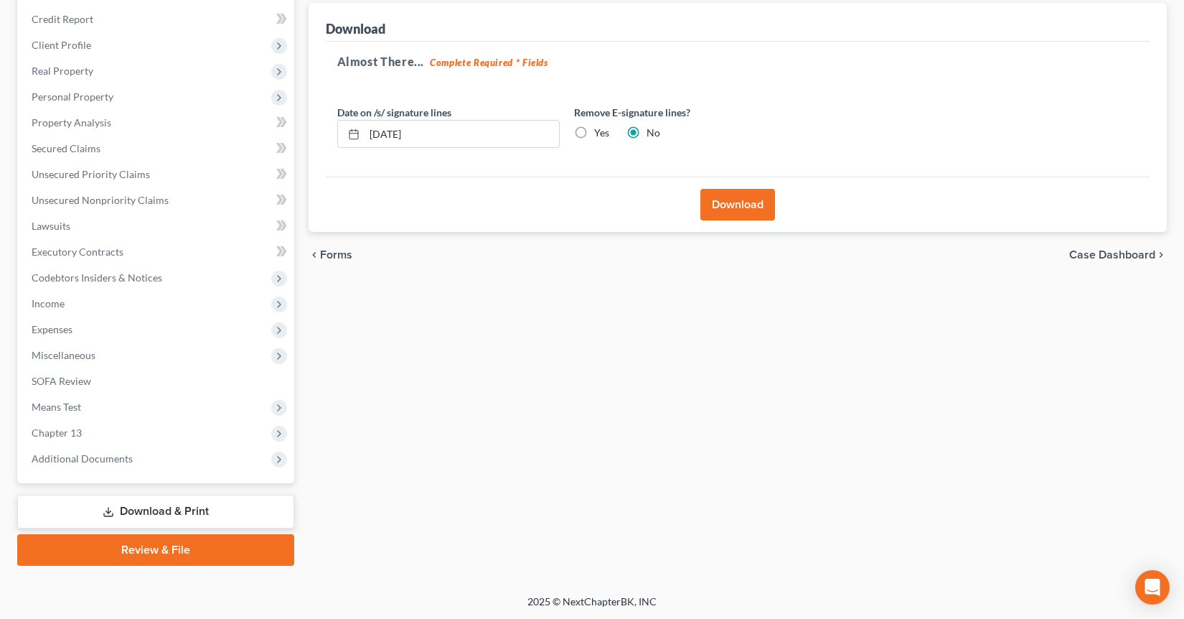
click at [722, 225] on div "Download" at bounding box center [738, 204] width 825 height 55
click at [722, 213] on button "Download" at bounding box center [737, 205] width 75 height 32
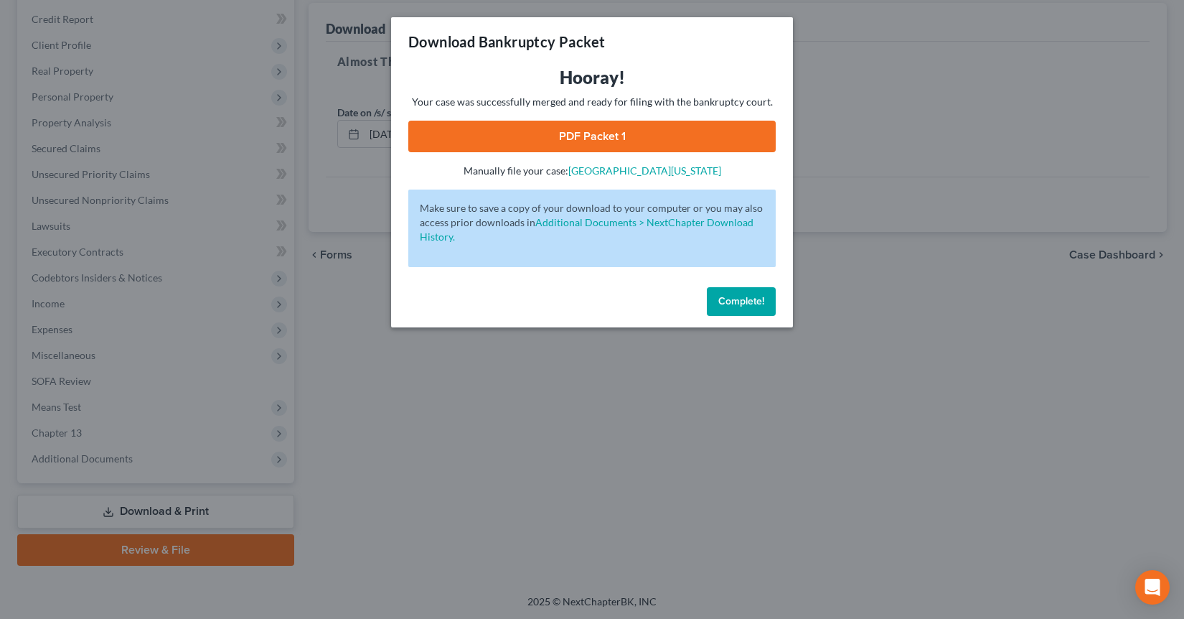
click at [570, 137] on link "PDF Packet 1" at bounding box center [591, 137] width 367 height 32
click at [753, 309] on button "Complete!" at bounding box center [741, 301] width 69 height 29
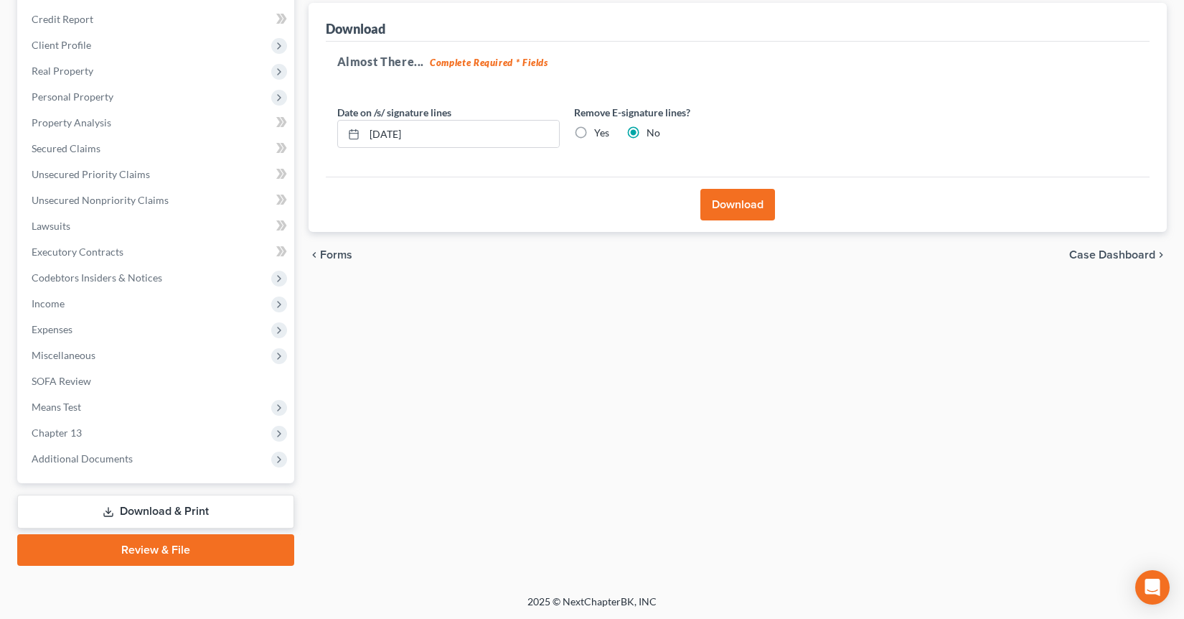
click at [128, 517] on link "Download & Print" at bounding box center [155, 511] width 277 height 34
click at [157, 508] on link "Download & Print" at bounding box center [155, 511] width 277 height 34
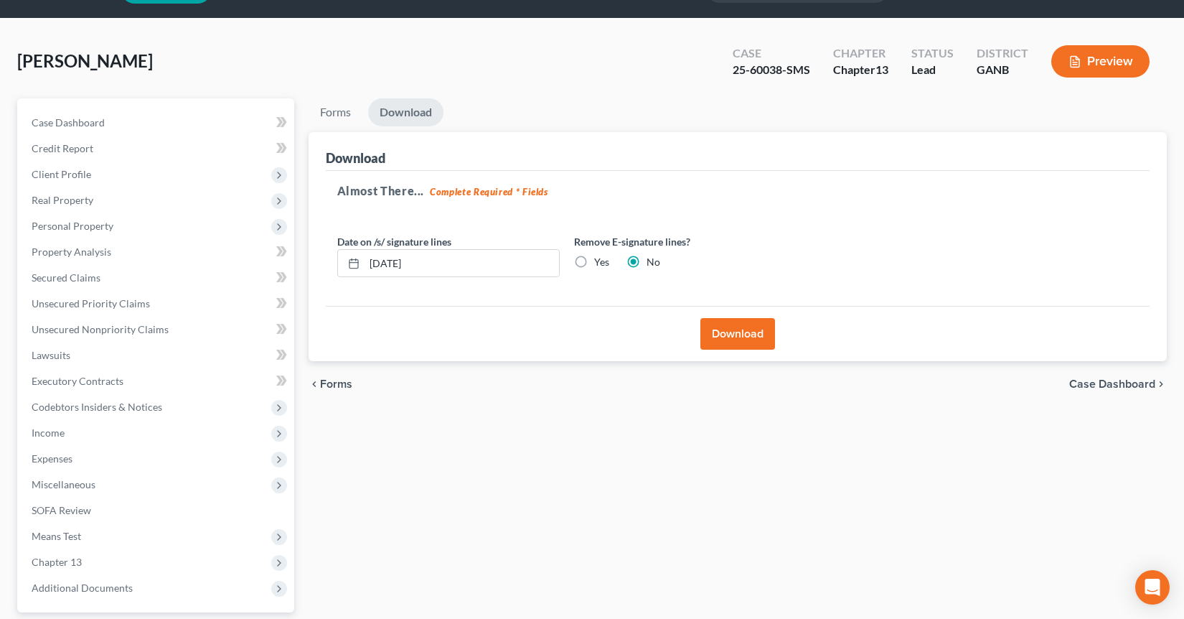
scroll to position [0, 0]
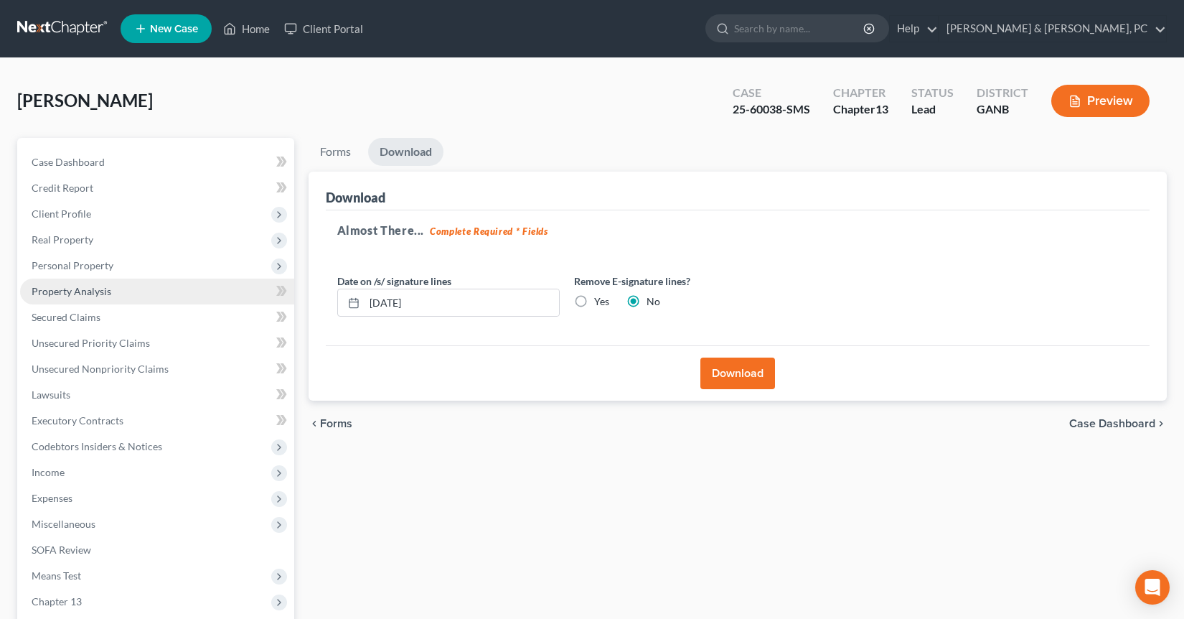
click at [97, 281] on link "Property Analysis" at bounding box center [157, 291] width 274 height 26
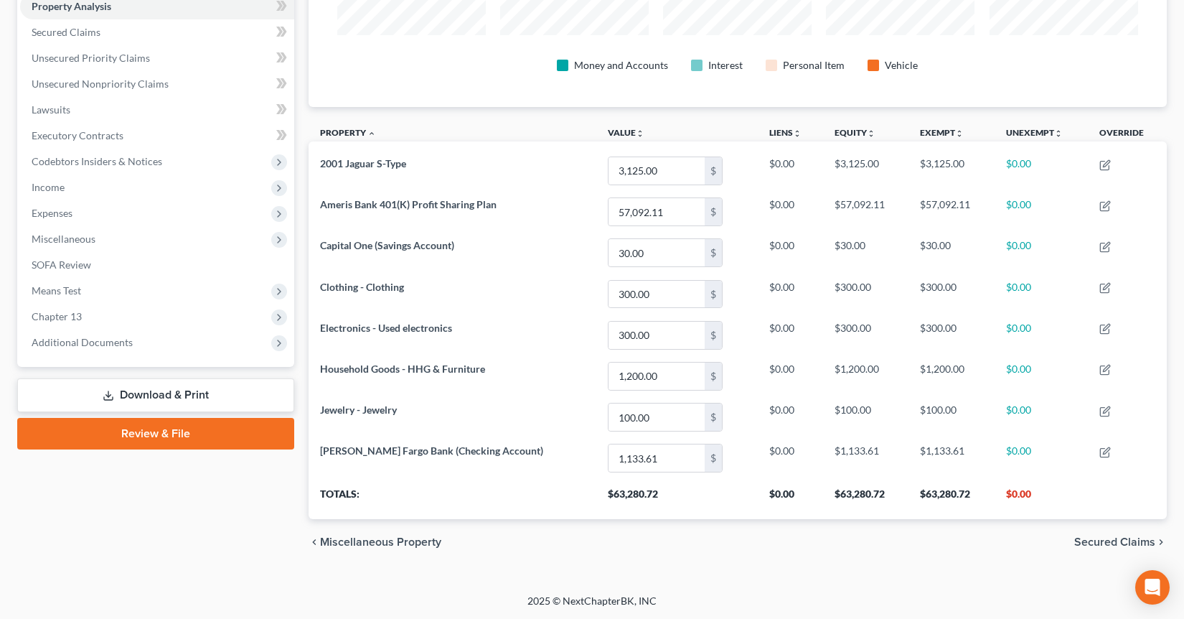
click at [120, 427] on link "Review & File" at bounding box center [155, 434] width 277 height 32
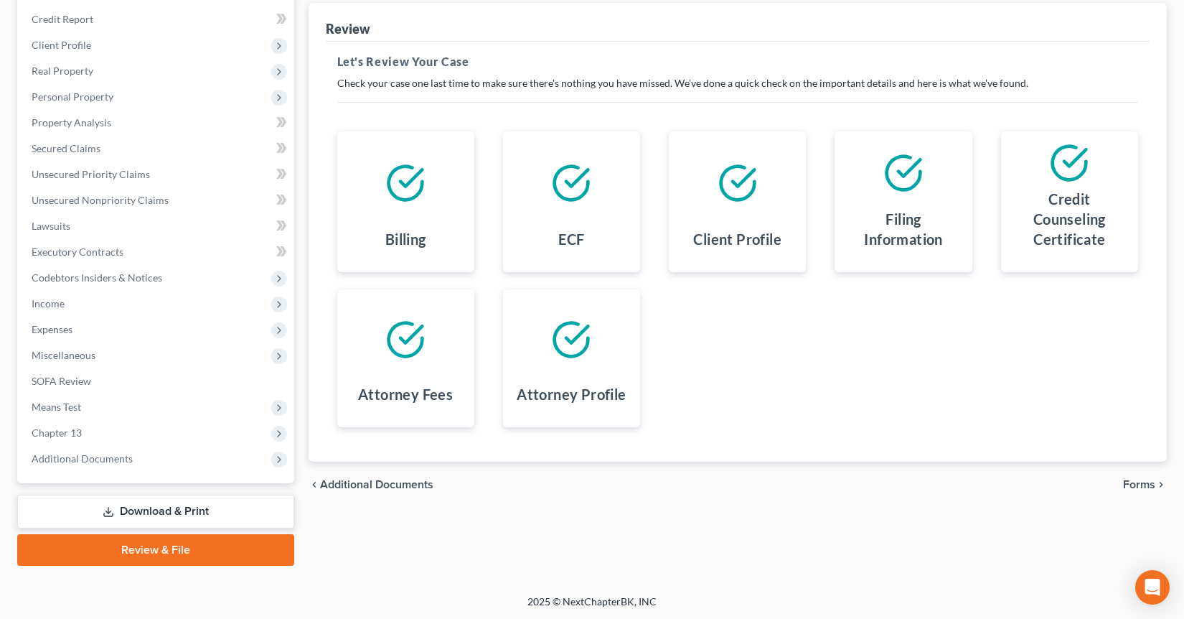
click at [145, 514] on link "Download & Print" at bounding box center [155, 511] width 277 height 34
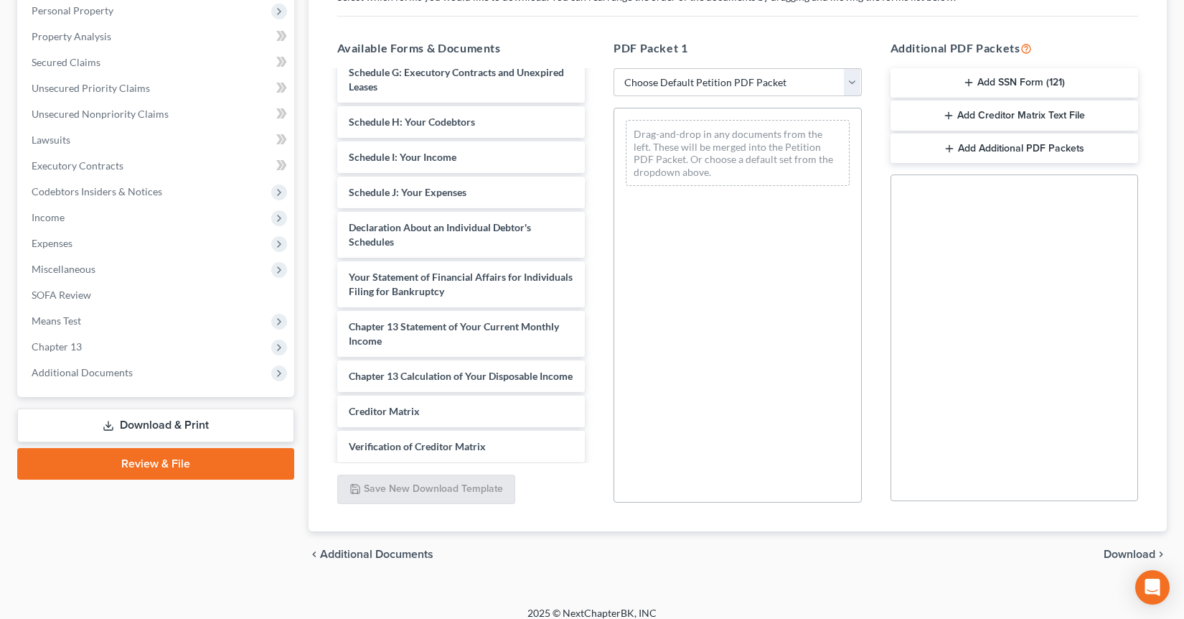
scroll to position [399, 0]
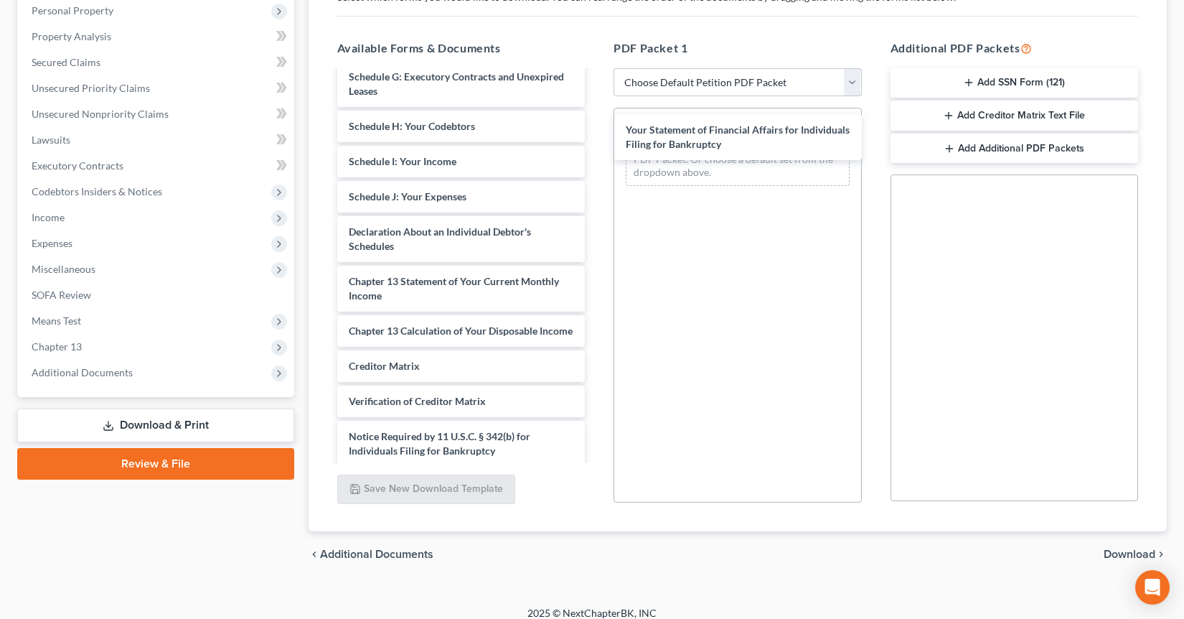
drag, startPoint x: 441, startPoint y: 260, endPoint x: 690, endPoint y: 145, distance: 273.9
click at [597, 124] on div "Your Statement of Financial Affairs for Individuals Filing for Bankruptcy Ch 13…" at bounding box center [461, 87] width 271 height 829
